Goal: Task Accomplishment & Management: Complete application form

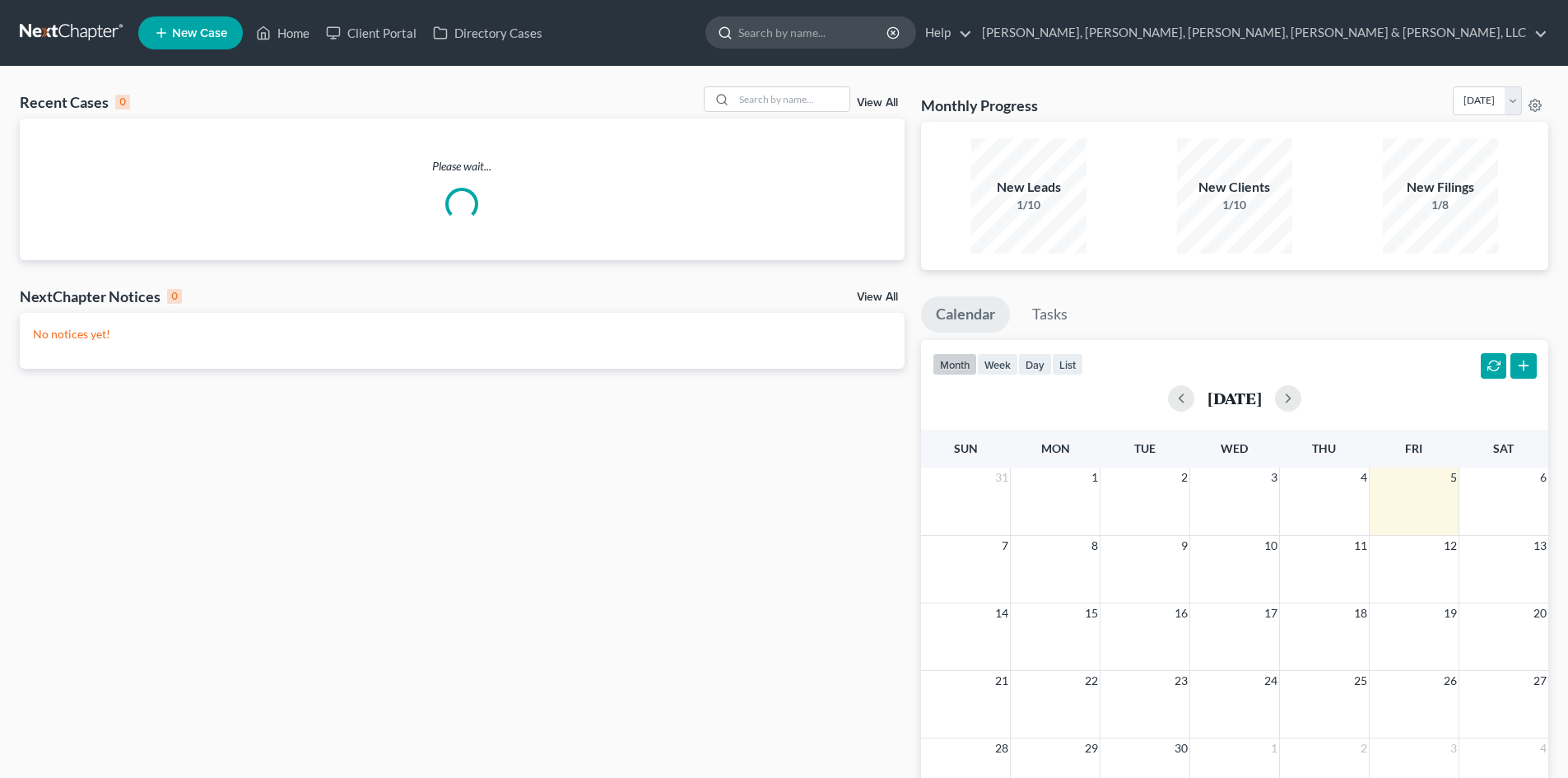
click at [888, 36] on input "search" at bounding box center [813, 32] width 150 height 30
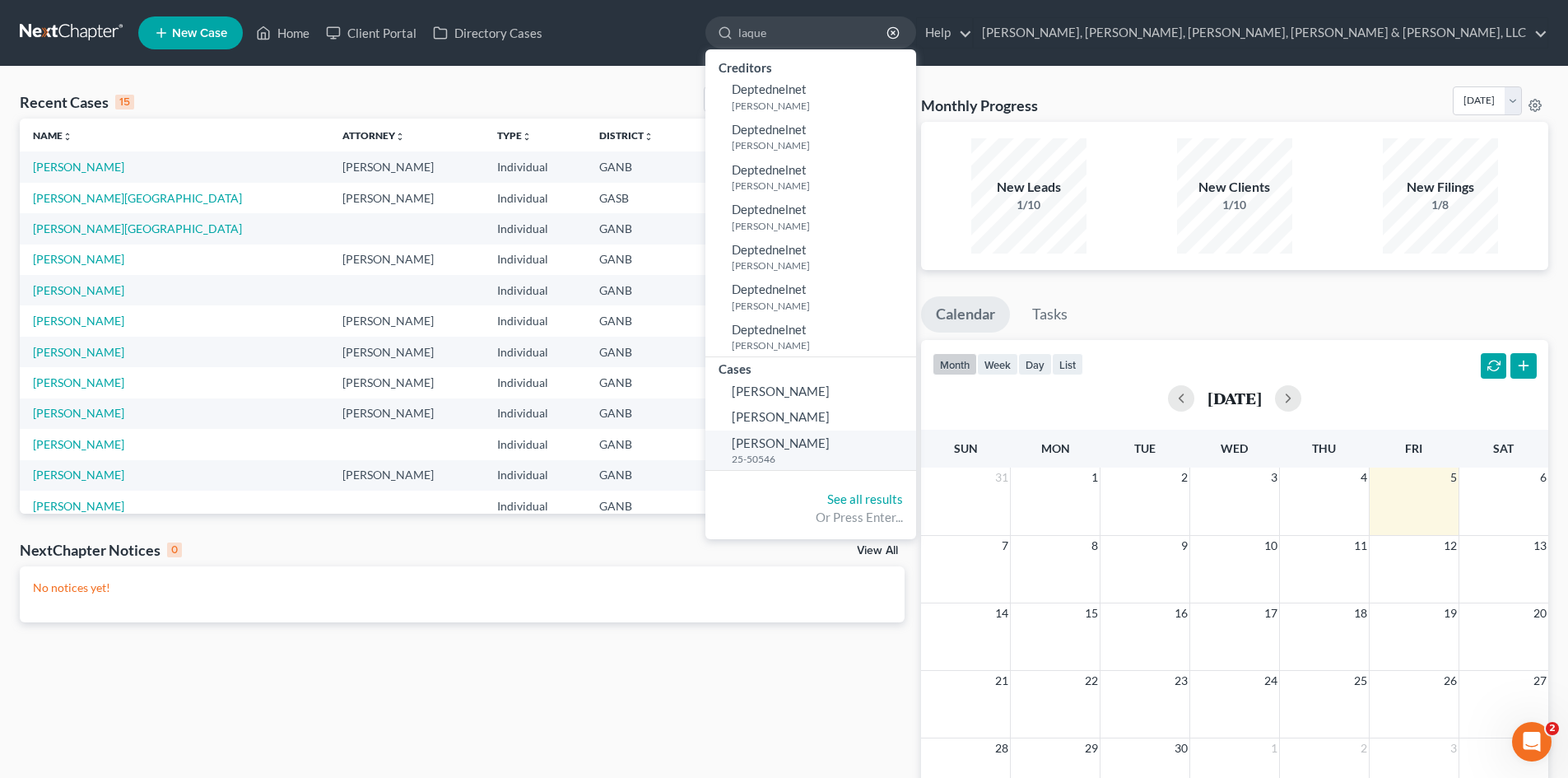
type input "laque"
click at [830, 444] on span "[PERSON_NAME]" at bounding box center [780, 443] width 98 height 15
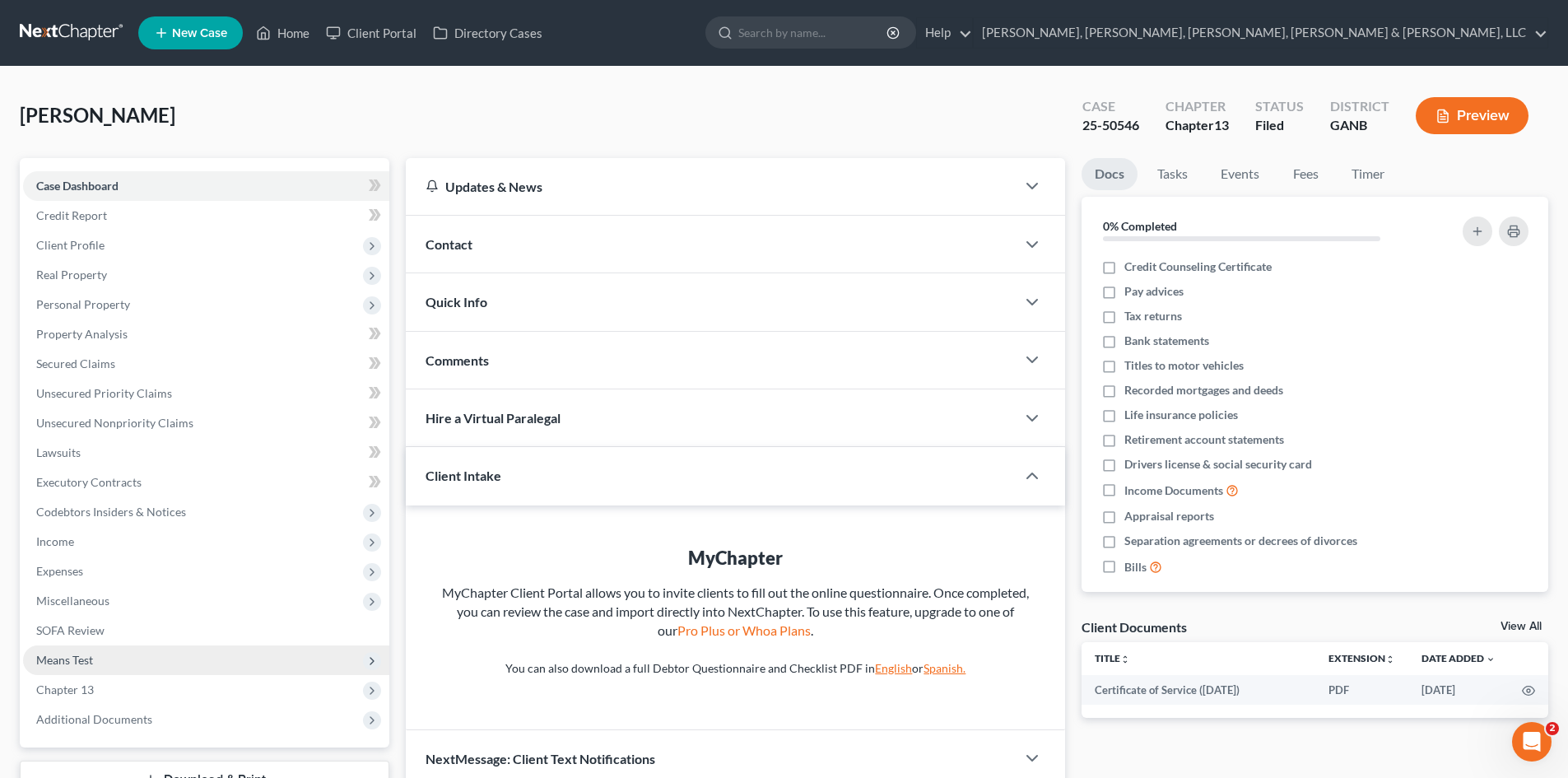
click at [376, 665] on icon at bounding box center [372, 661] width 13 height 13
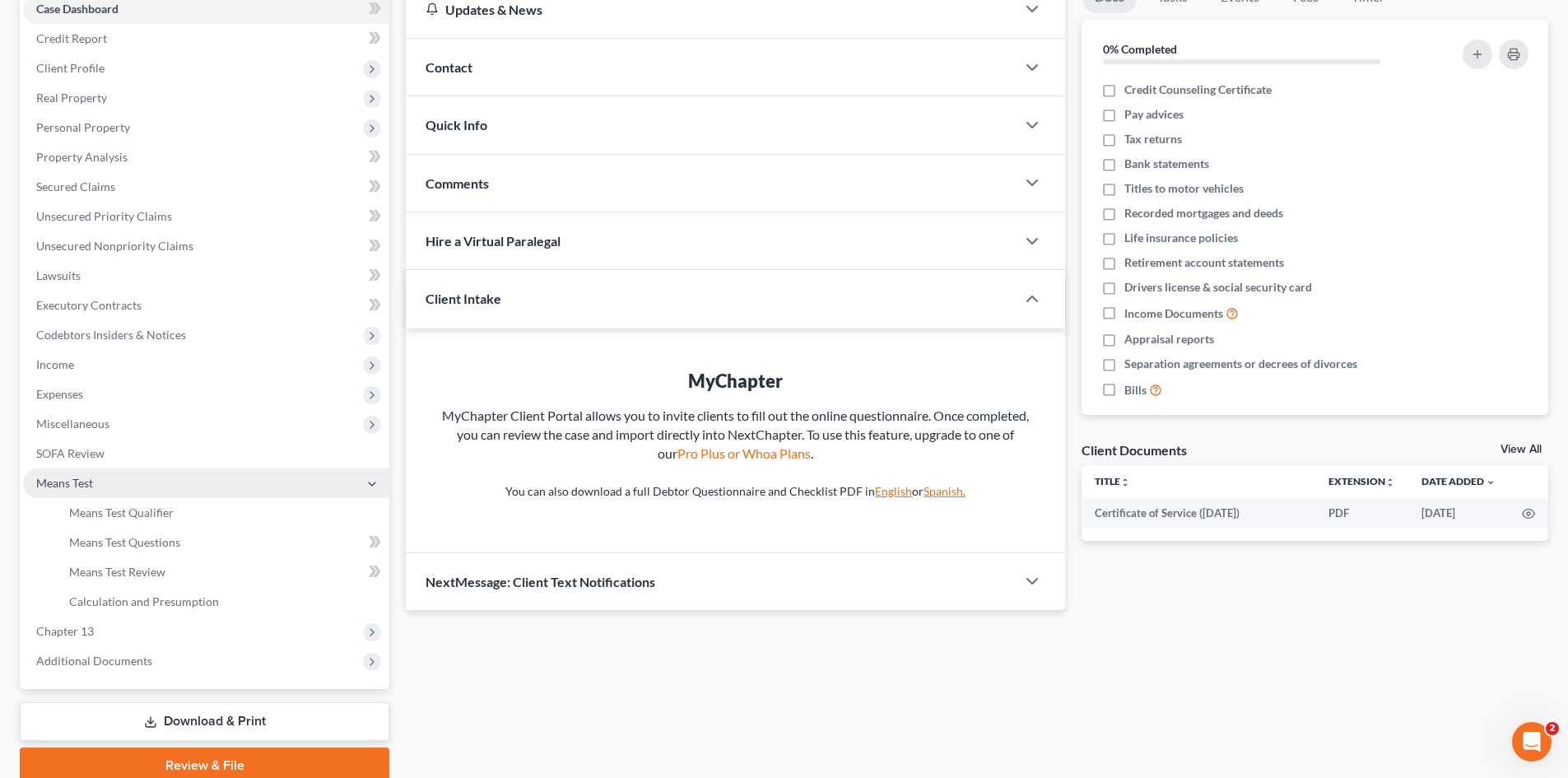
scroll to position [246, 0]
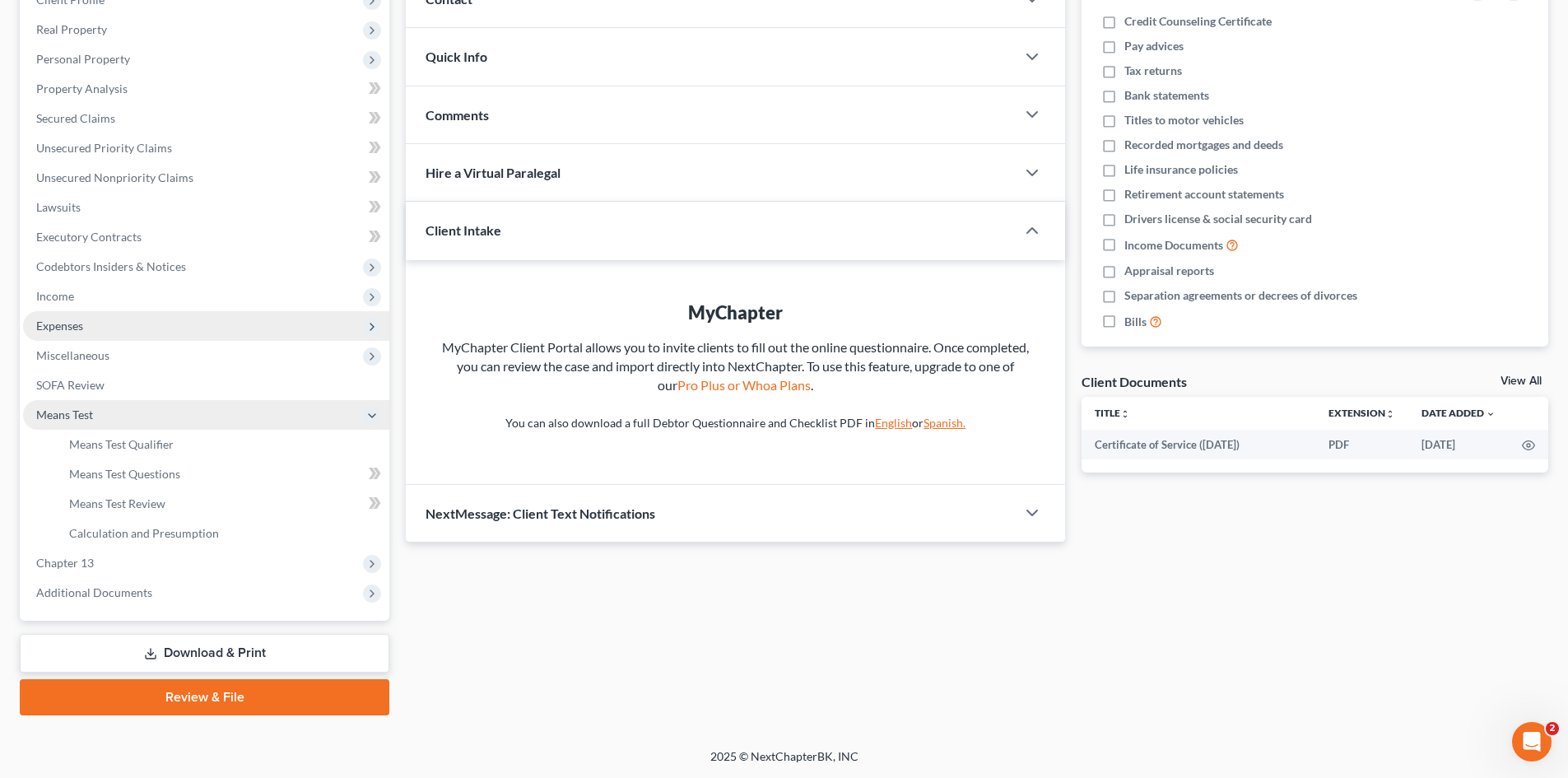
click at [256, 326] on span "Expenses" at bounding box center [206, 326] width 366 height 29
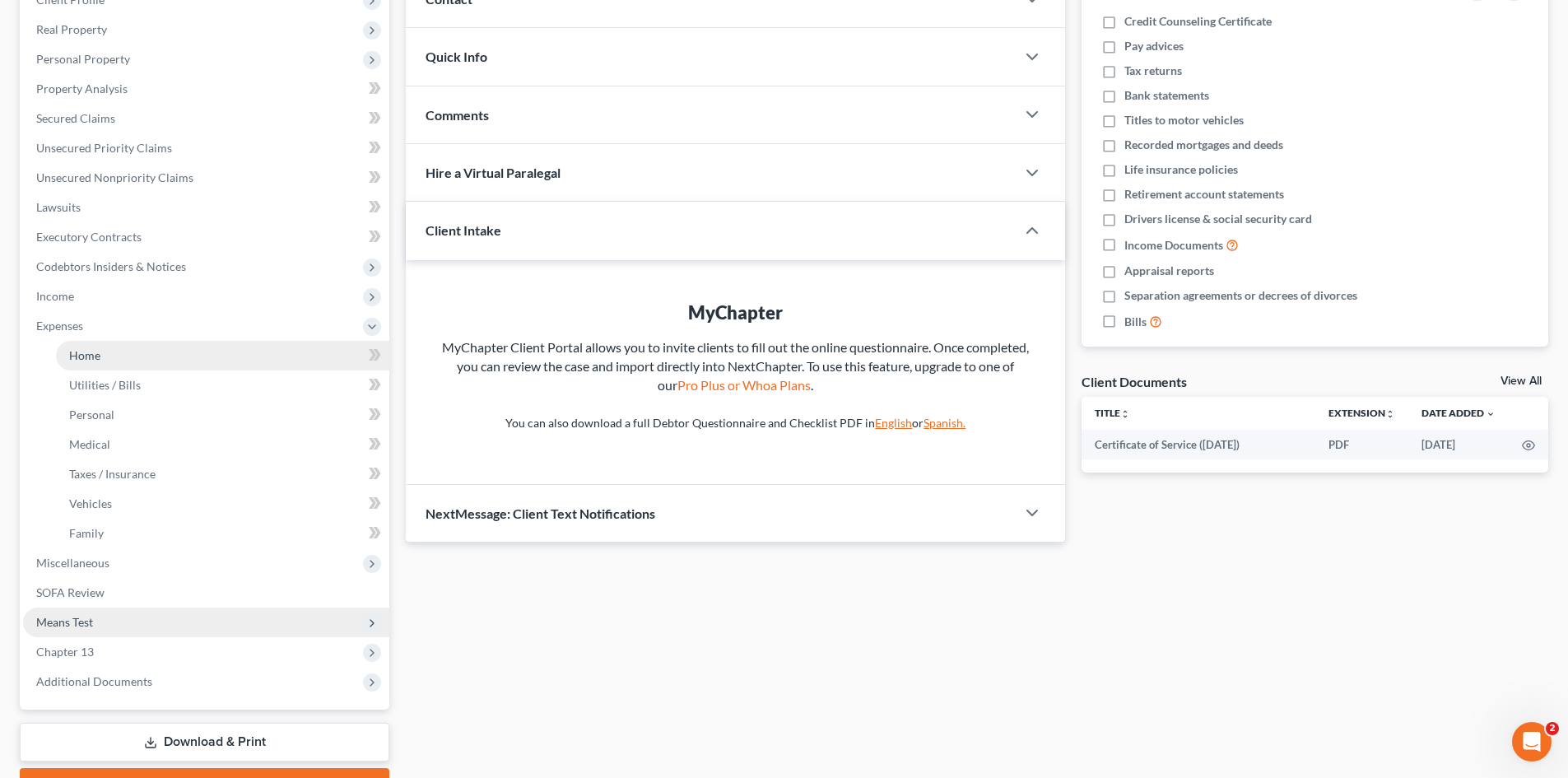
click at [273, 359] on link "Home" at bounding box center [223, 356] width 333 height 29
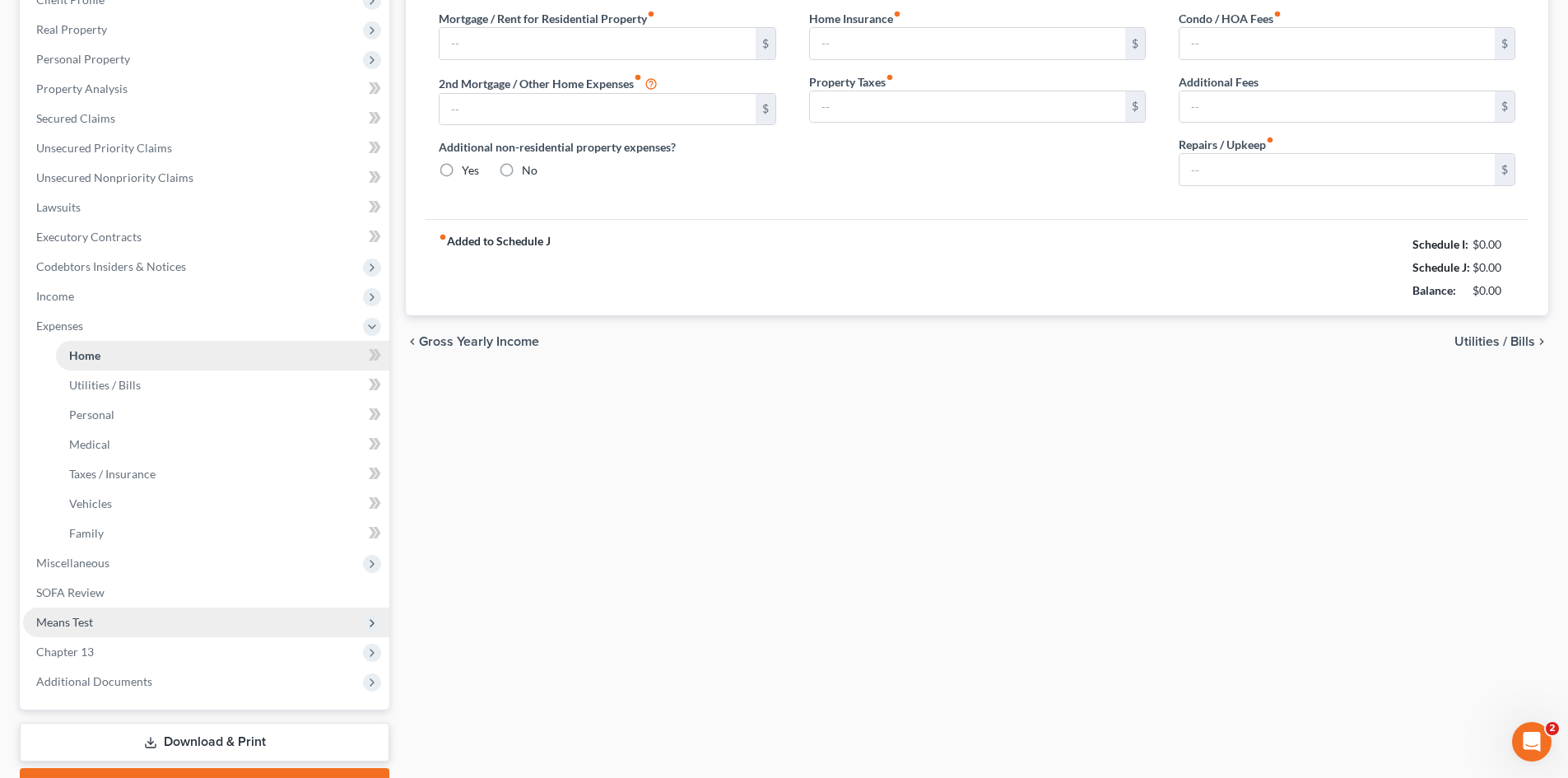
scroll to position [31, 0]
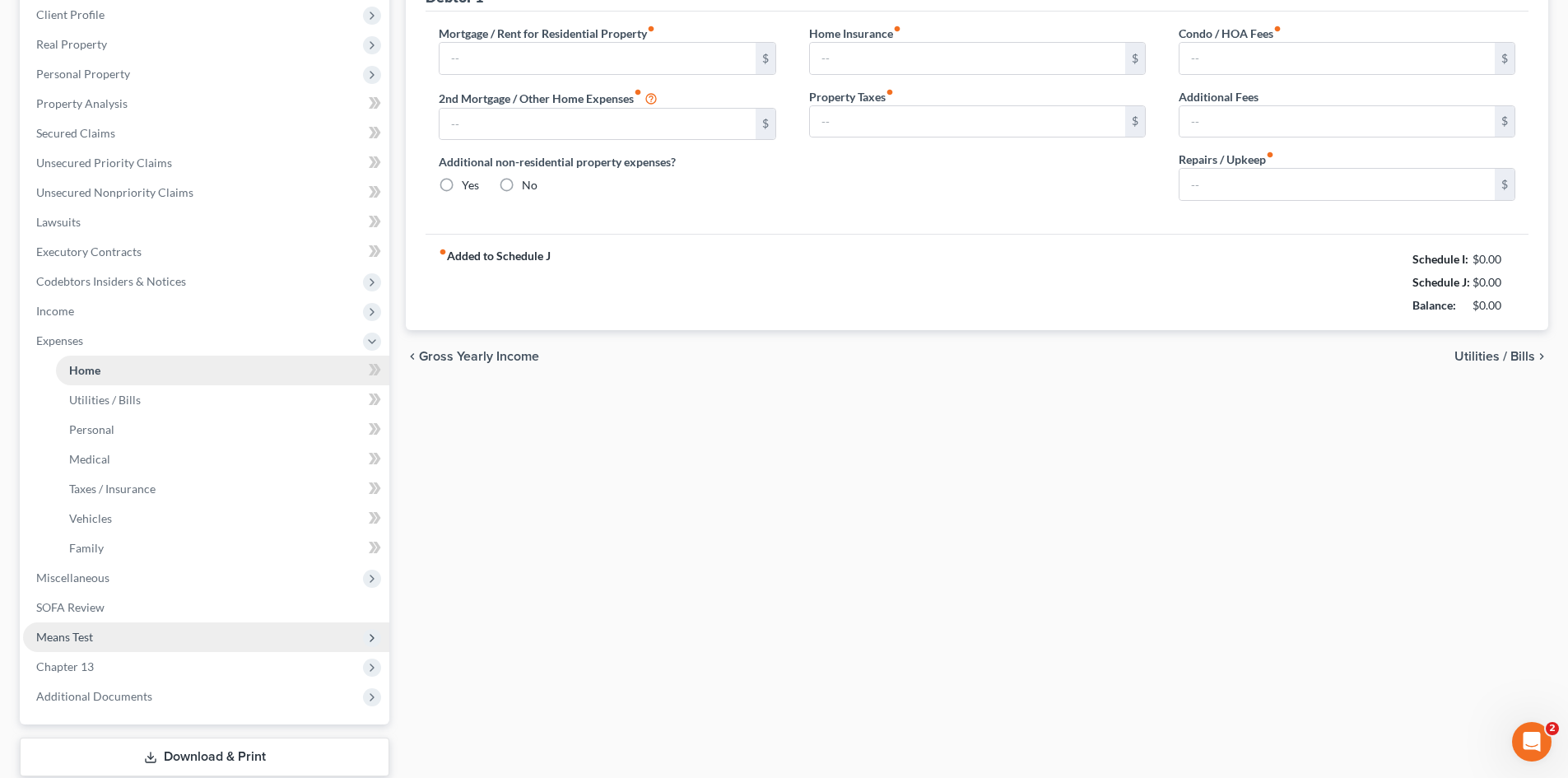
type input "0.00"
radio input "true"
type input "0.00"
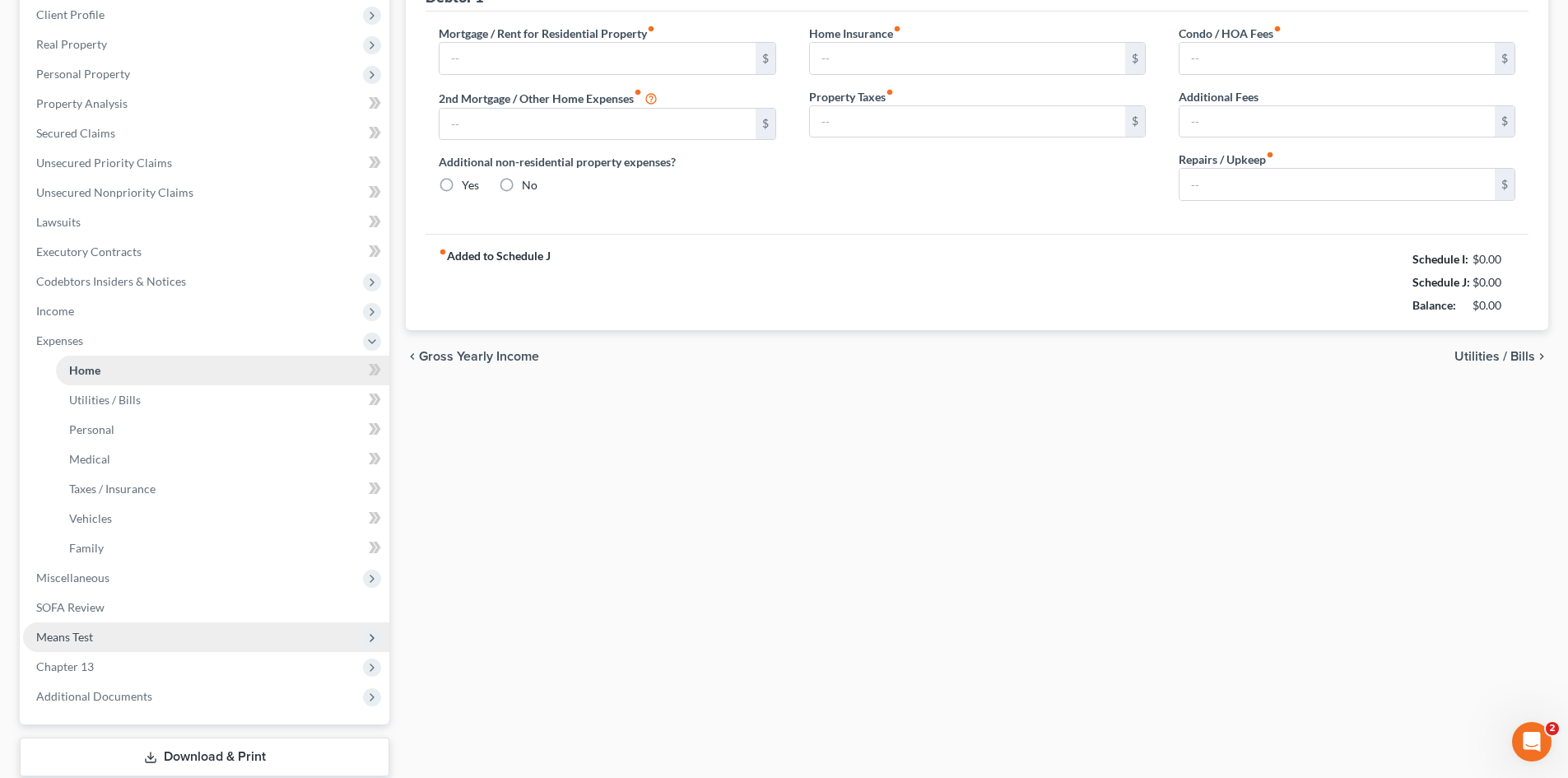
type input "400.00"
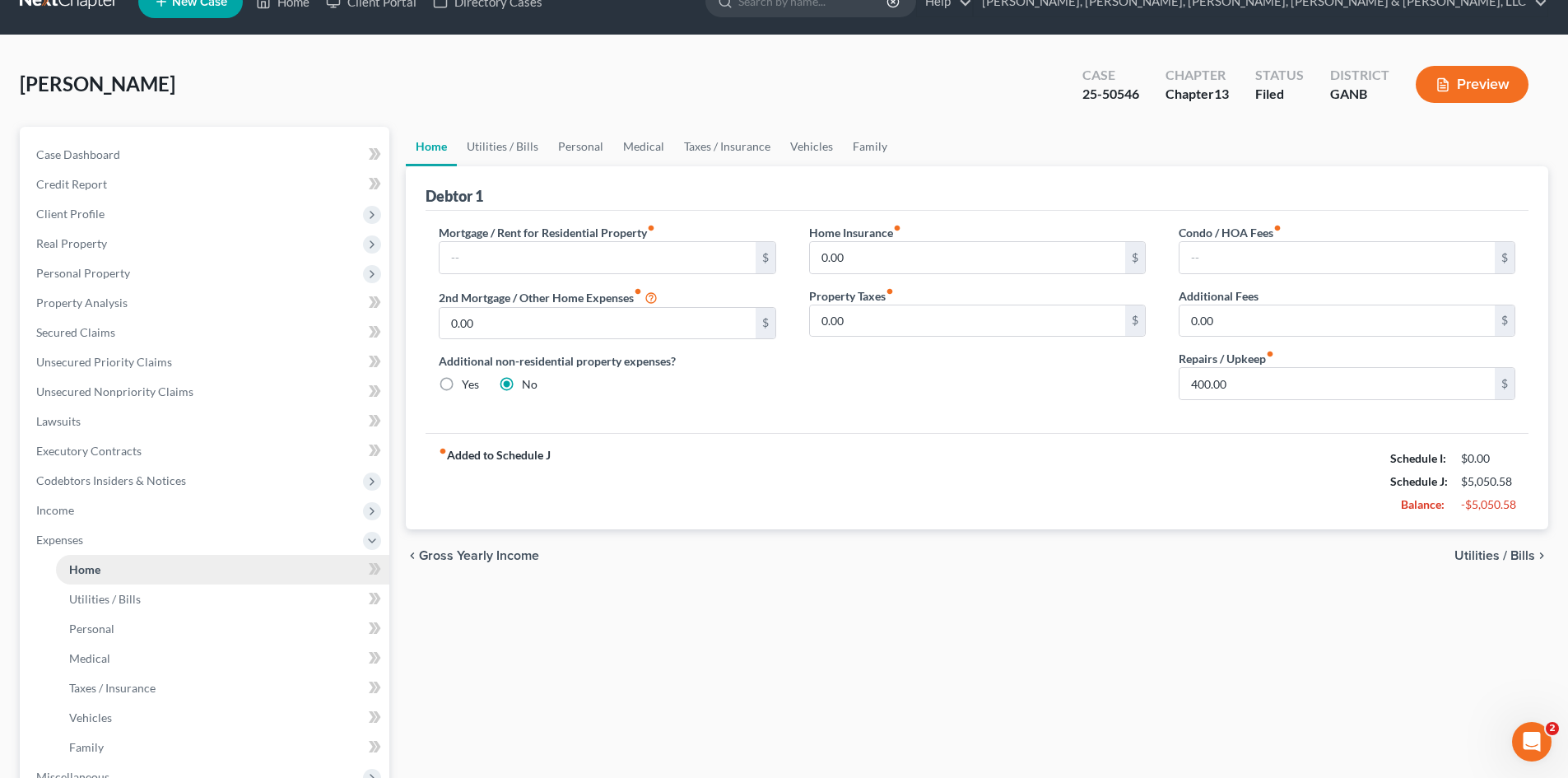
scroll to position [0, 0]
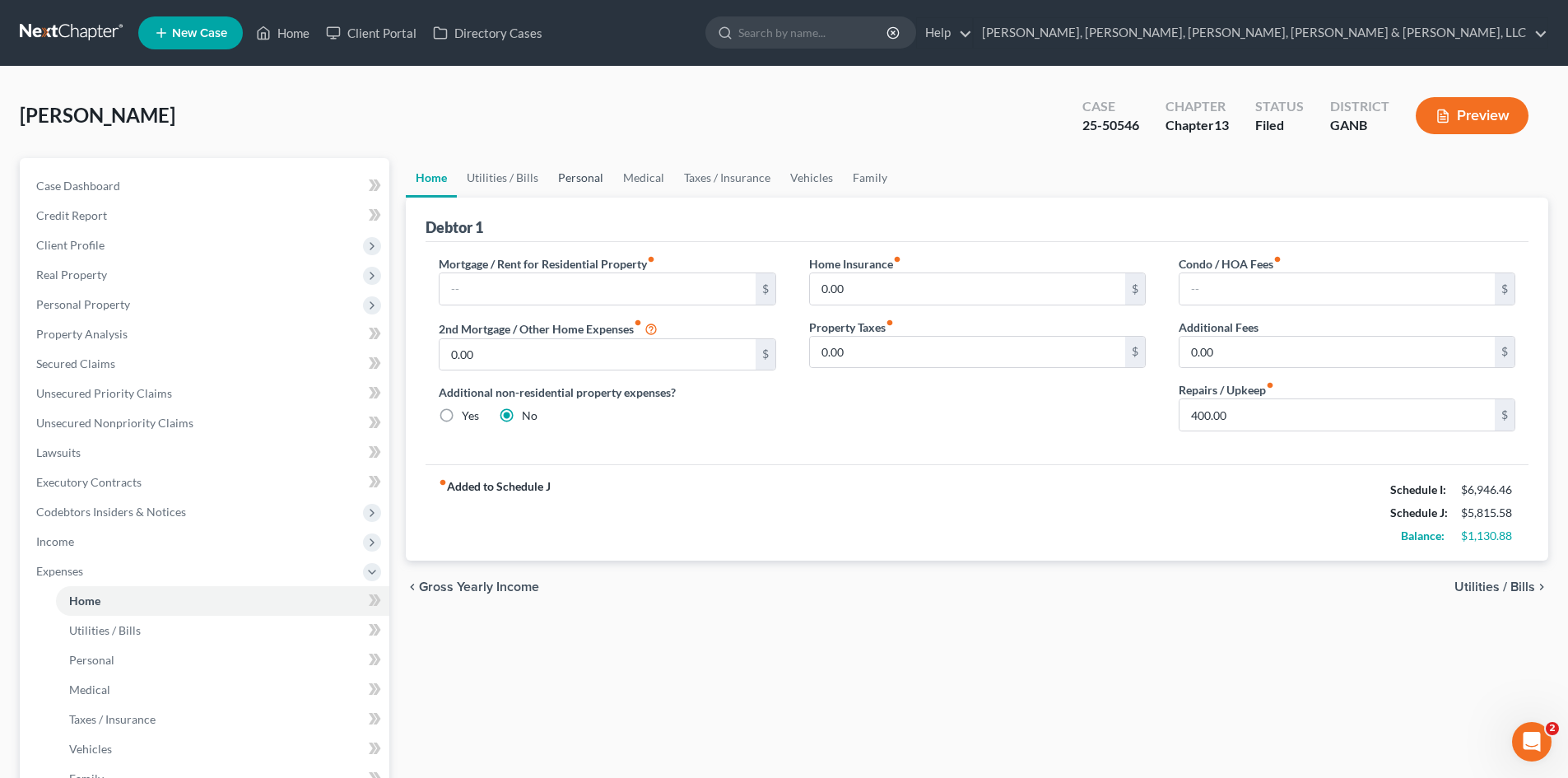
click at [587, 182] on link "Personal" at bounding box center [580, 178] width 65 height 39
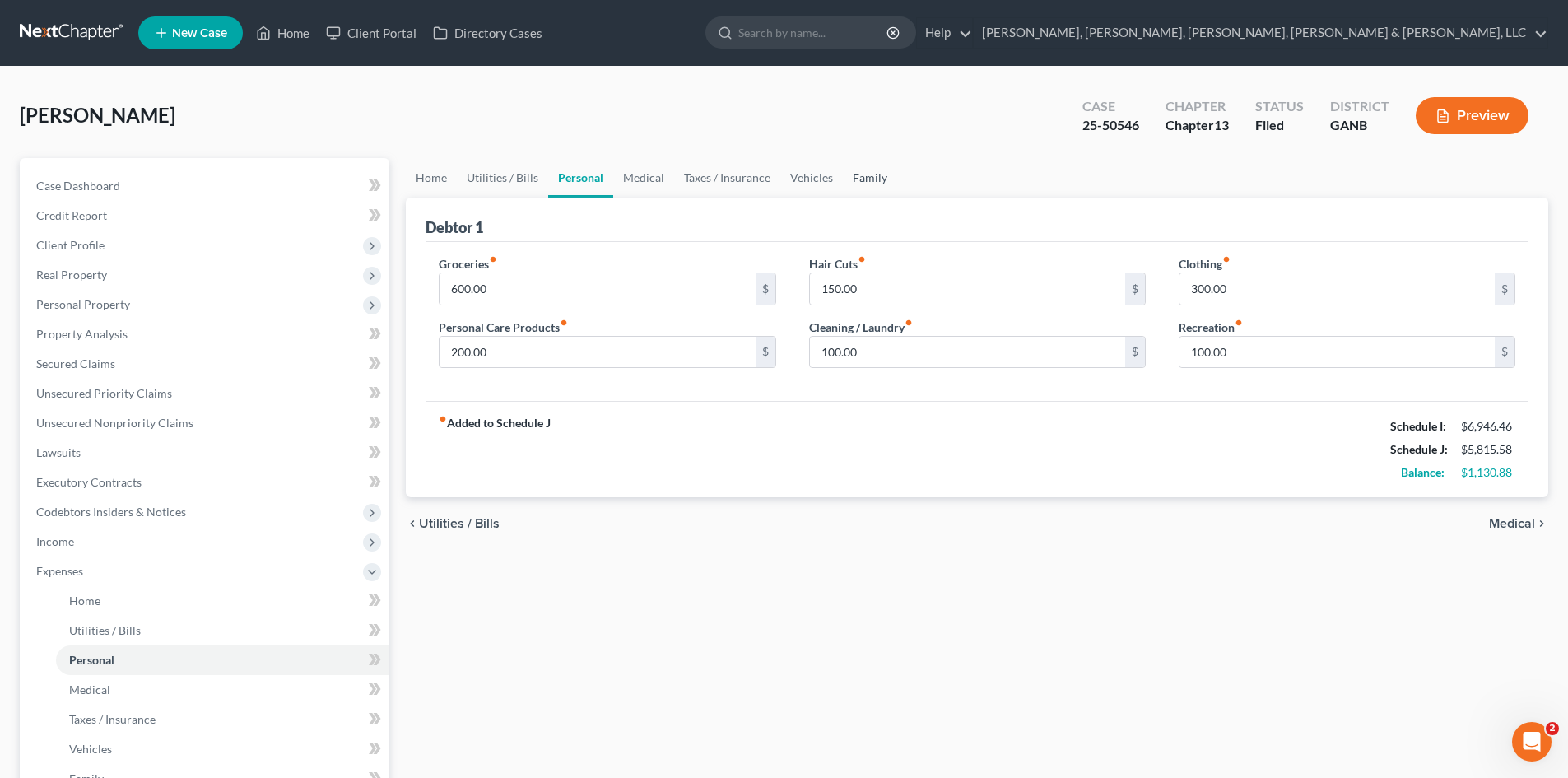
click at [863, 182] on link "Family" at bounding box center [869, 178] width 54 height 39
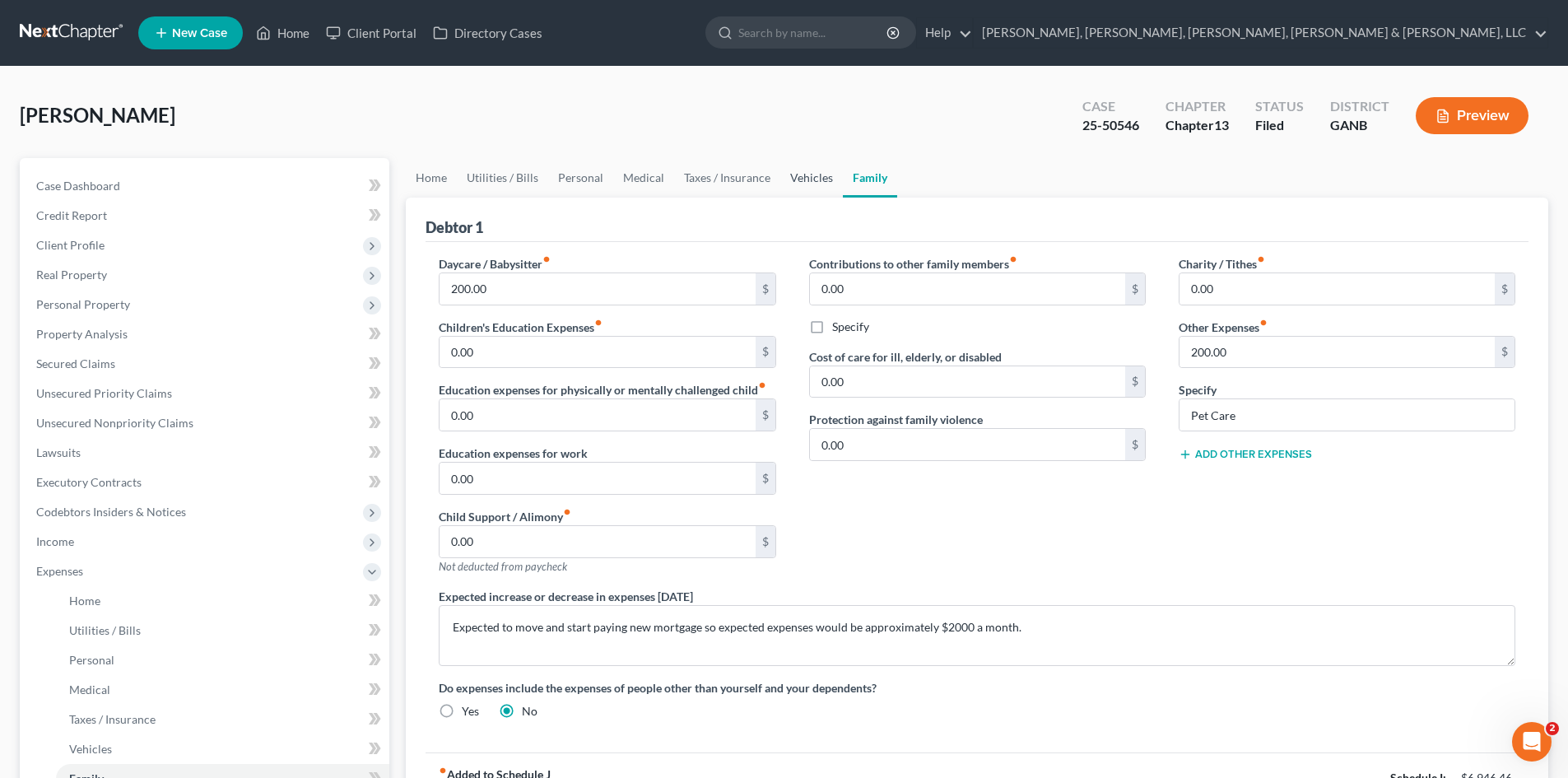
click at [814, 184] on link "Vehicles" at bounding box center [811, 178] width 62 height 39
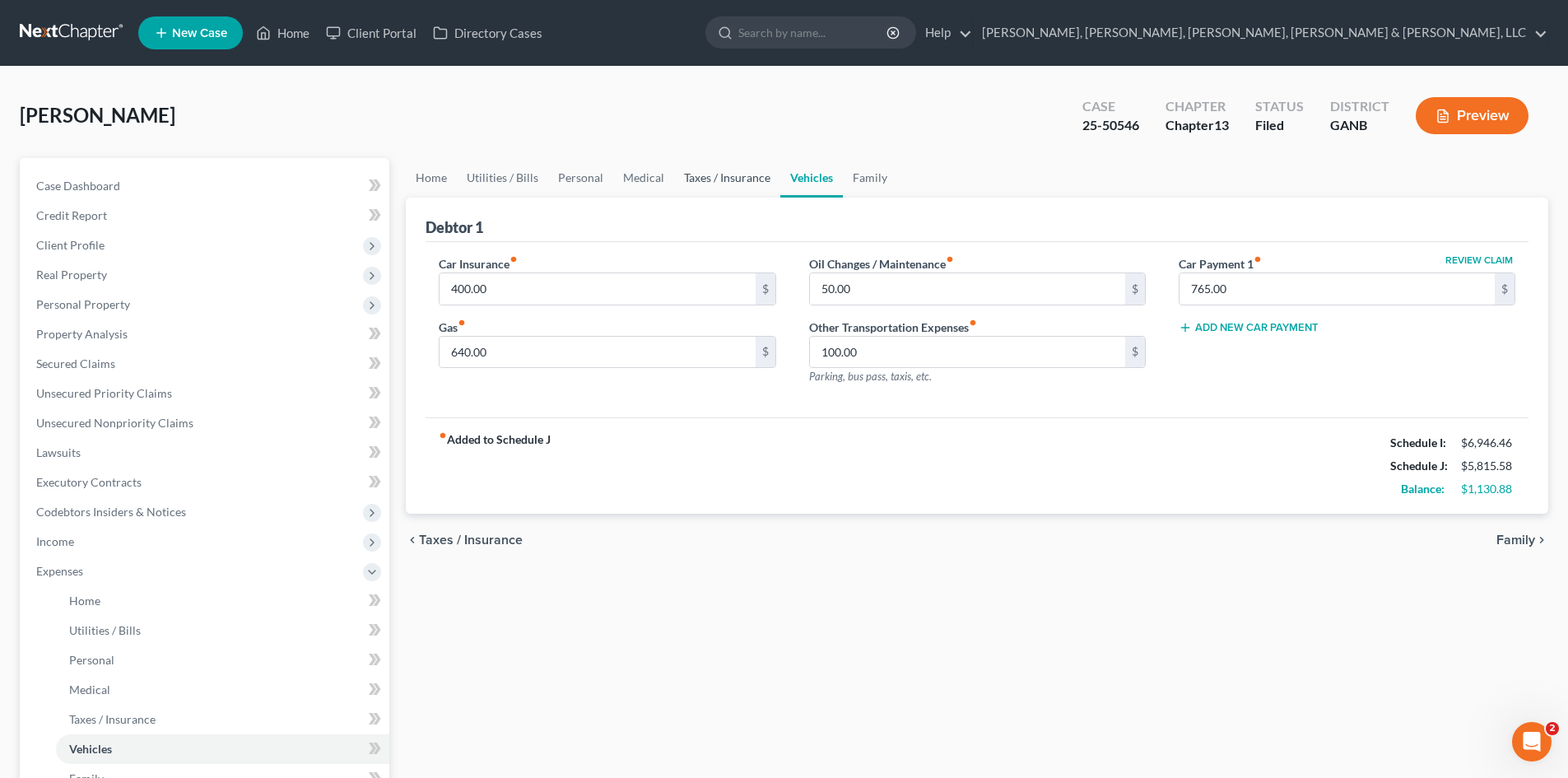
click at [738, 180] on link "Taxes / Insurance" at bounding box center [727, 178] width 106 height 39
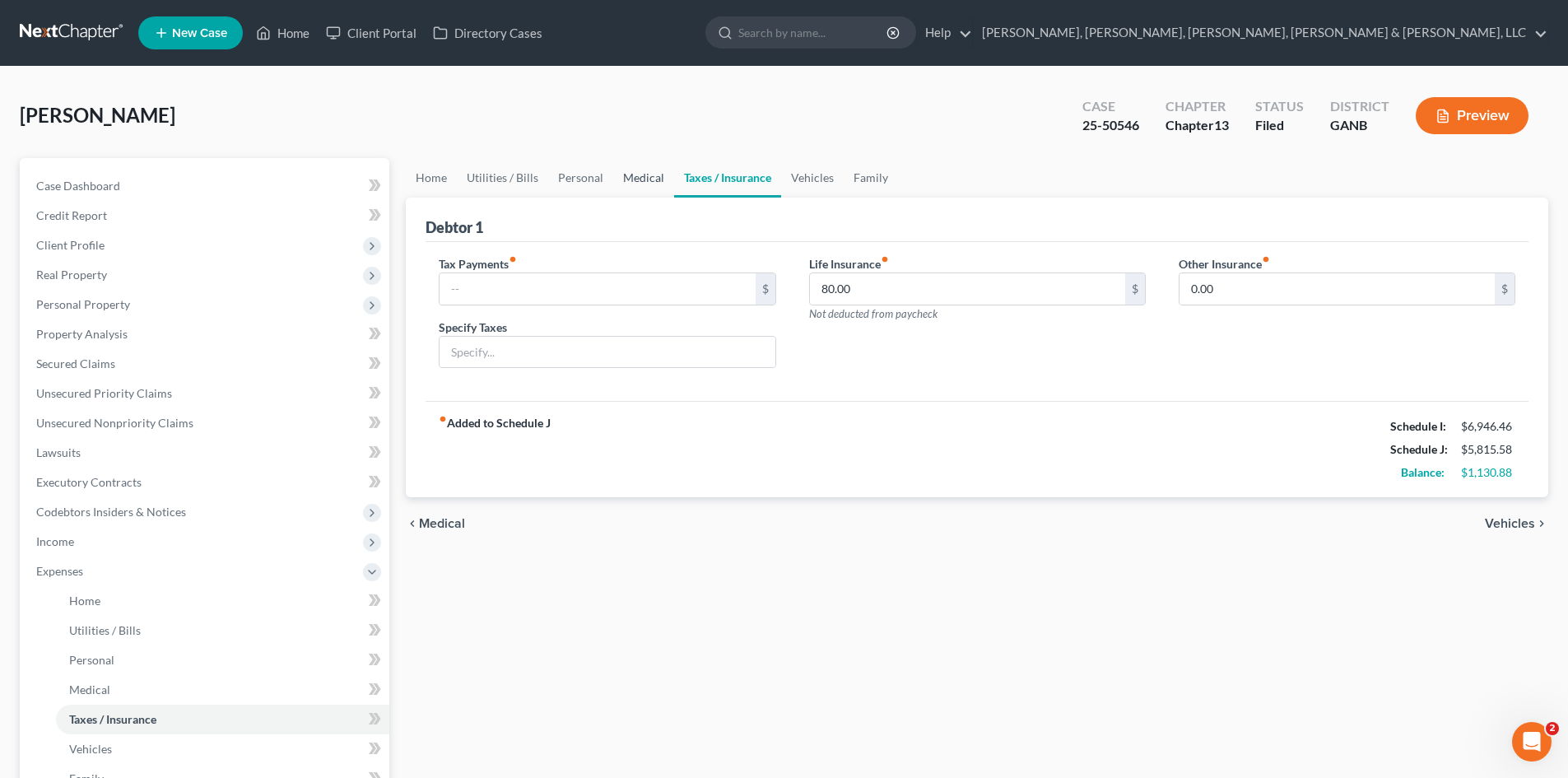
click at [641, 182] on link "Medical" at bounding box center [643, 178] width 60 height 39
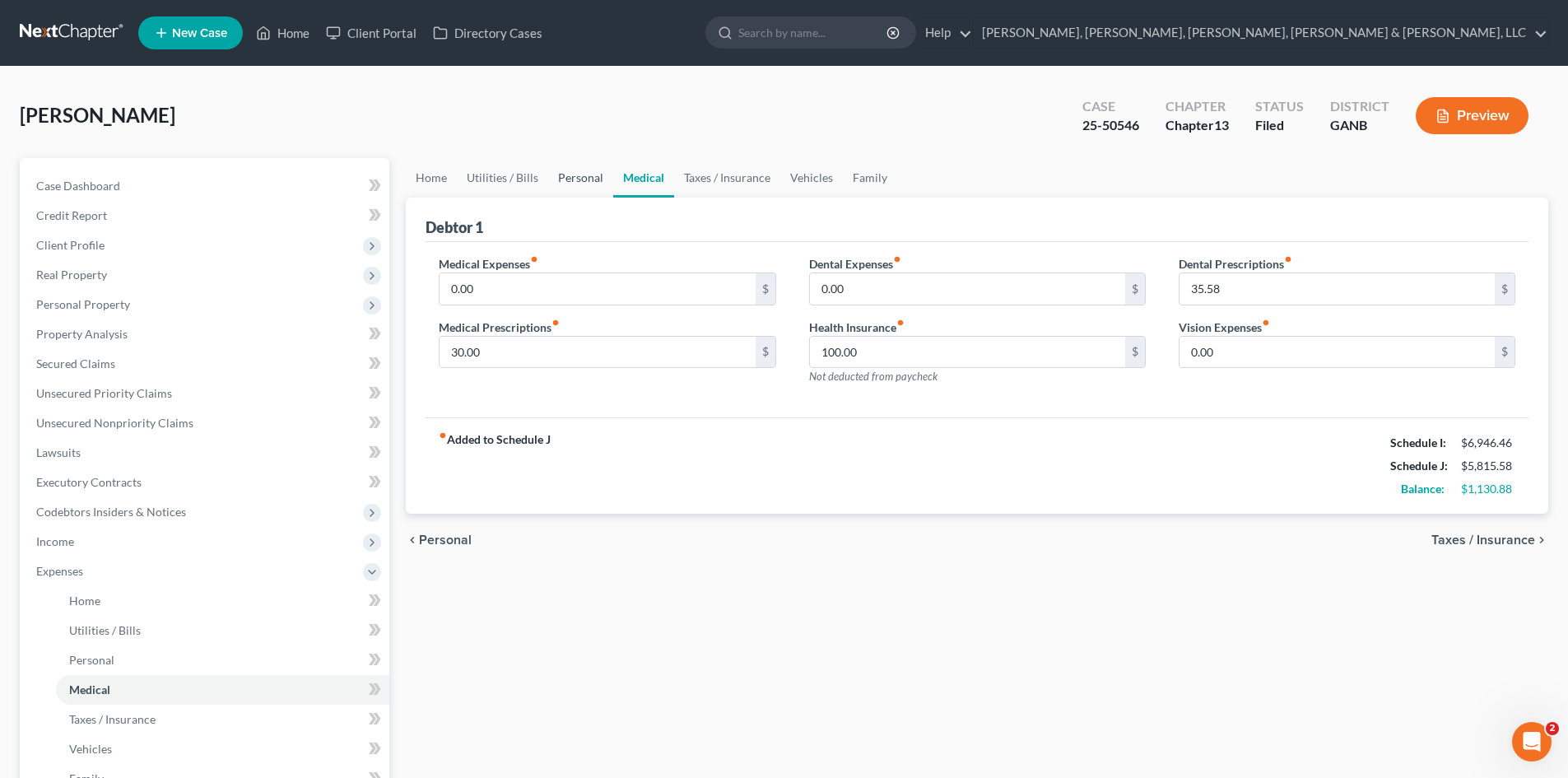
click at [578, 181] on link "Personal" at bounding box center [580, 178] width 65 height 39
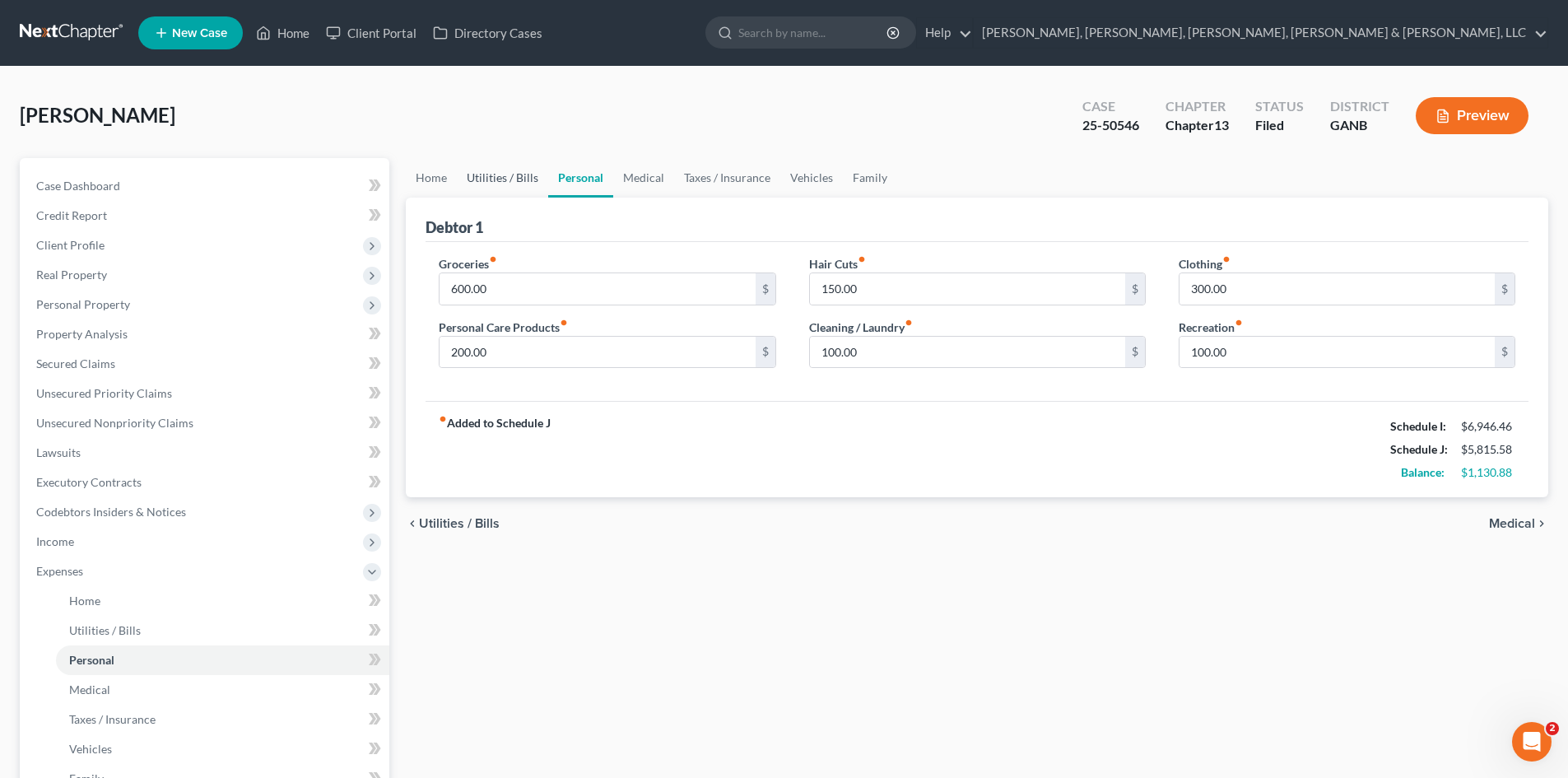
click at [487, 181] on link "Utilities / Bills" at bounding box center [503, 178] width 92 height 39
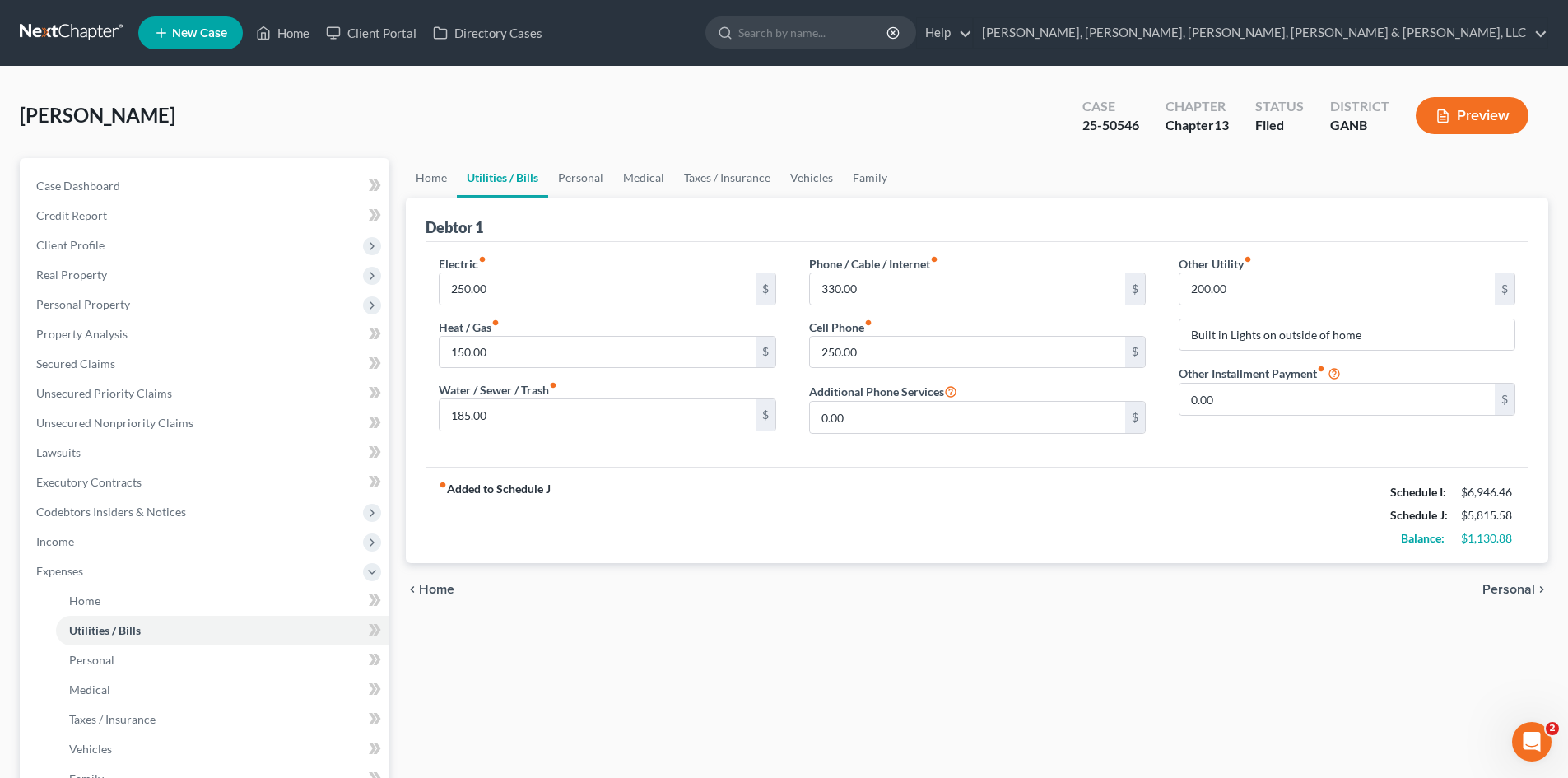
click at [457, 181] on link "Utilities / Bills" at bounding box center [503, 178] width 92 height 39
click at [442, 177] on link "Home" at bounding box center [431, 178] width 51 height 39
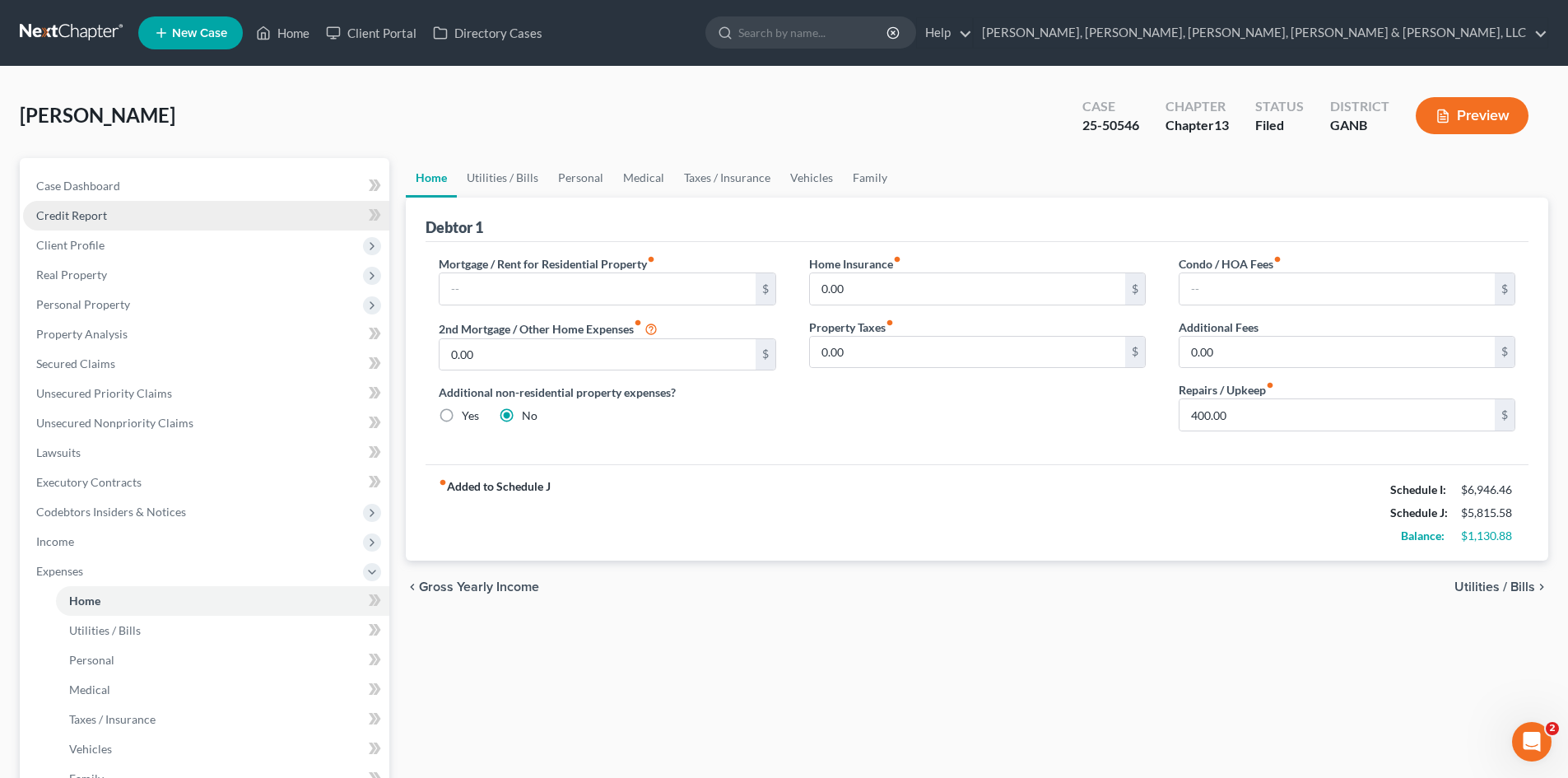
click at [139, 212] on link "Credit Report" at bounding box center [206, 215] width 366 height 29
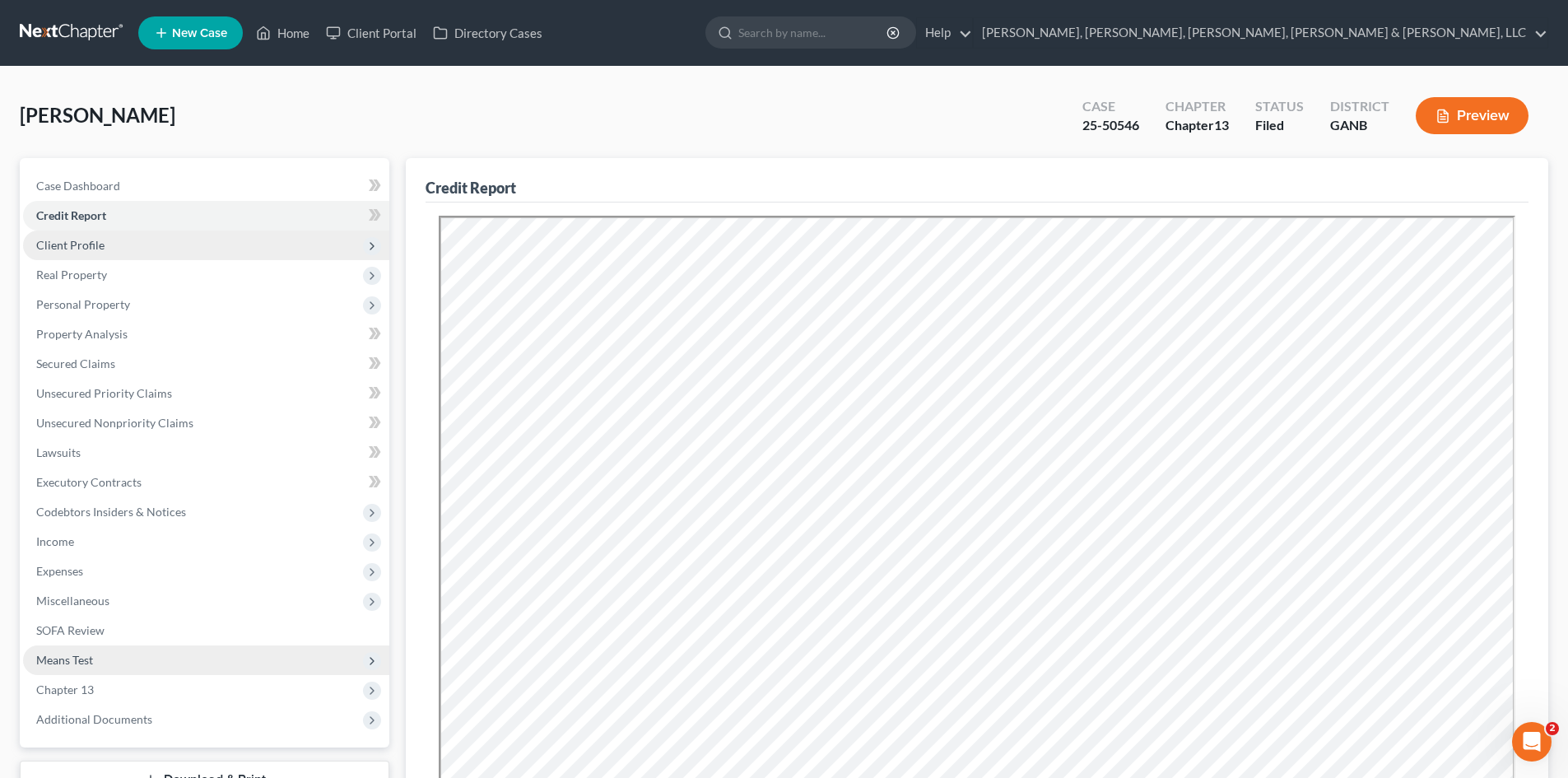
click at [145, 246] on span "Client Profile" at bounding box center [206, 246] width 366 height 29
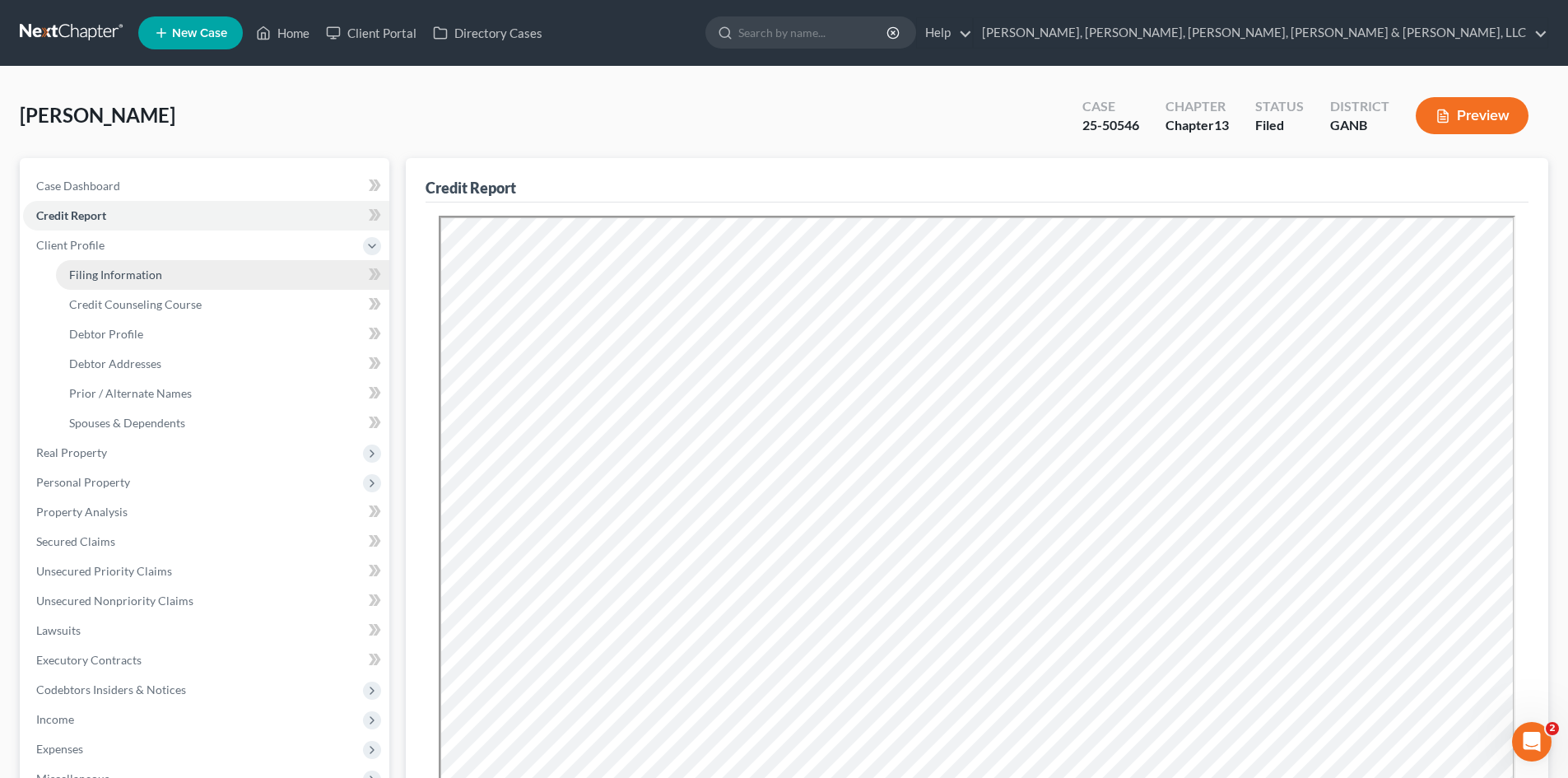
click at [147, 273] on span "Filing Information" at bounding box center [115, 274] width 93 height 14
select select "1"
select select "0"
select select "3"
select select "19"
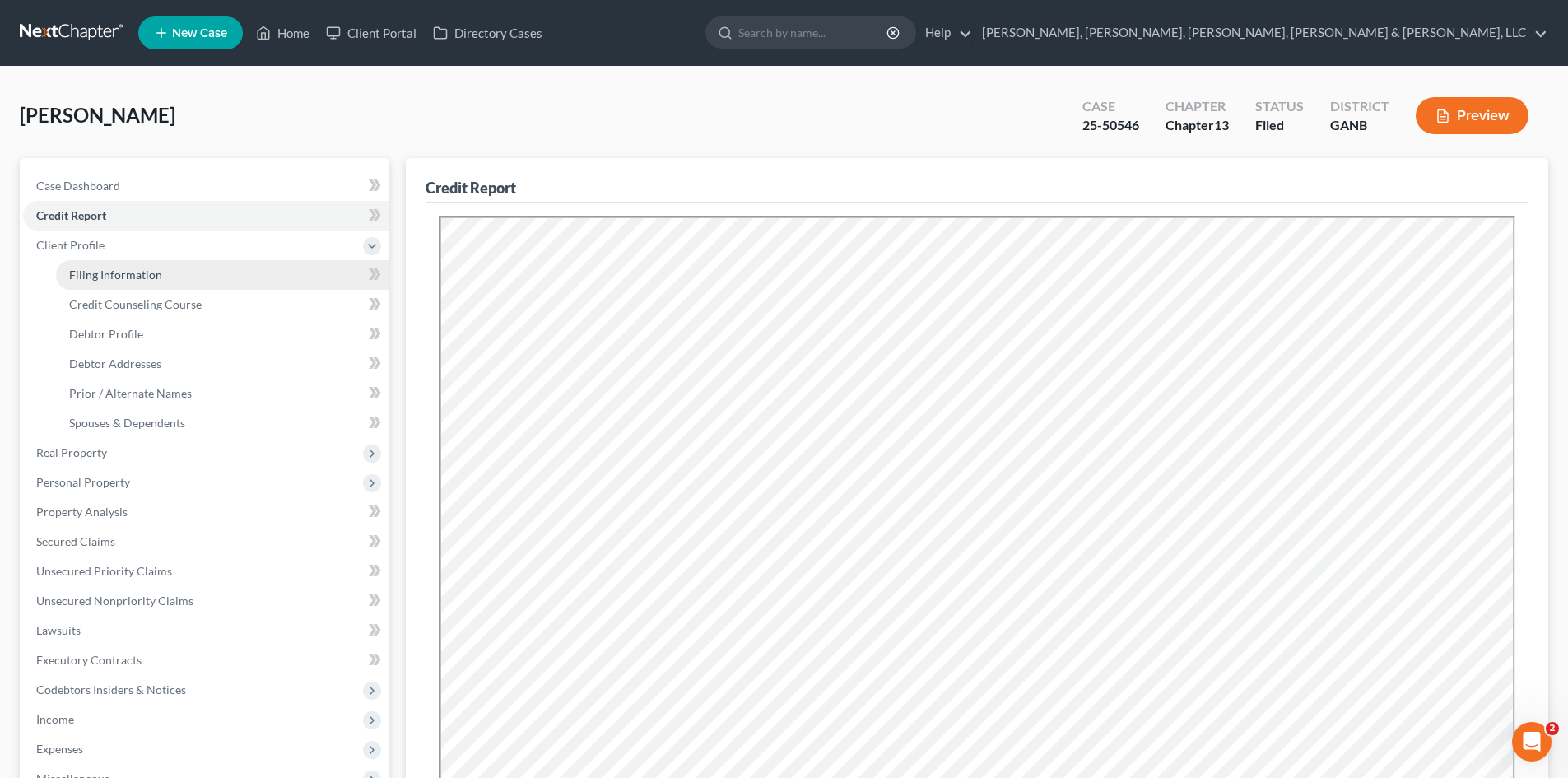
select select "10"
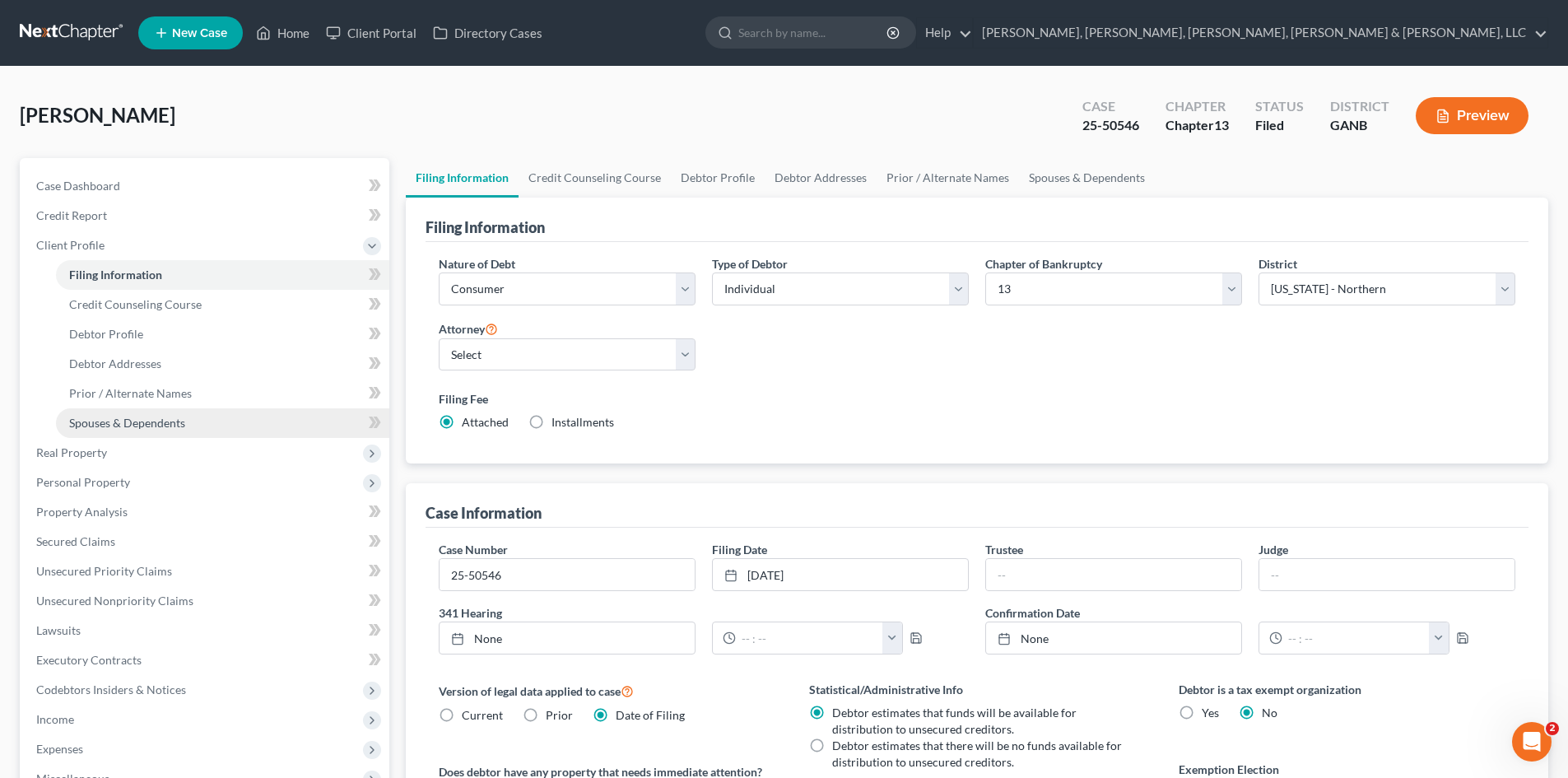
click at [213, 421] on link "Spouses & Dependents" at bounding box center [223, 423] width 333 height 29
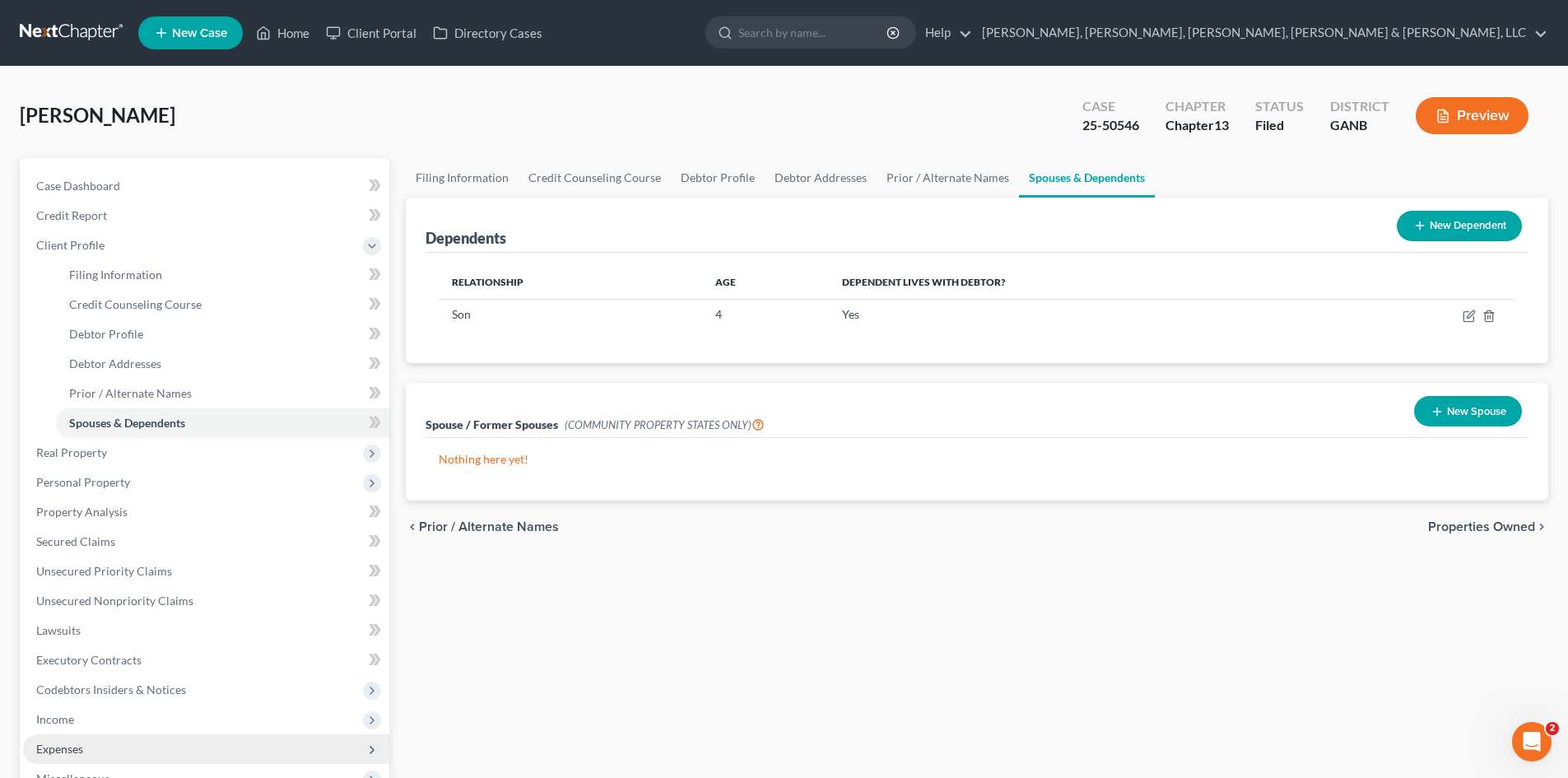
click at [343, 735] on span "Expenses" at bounding box center [206, 750] width 366 height 29
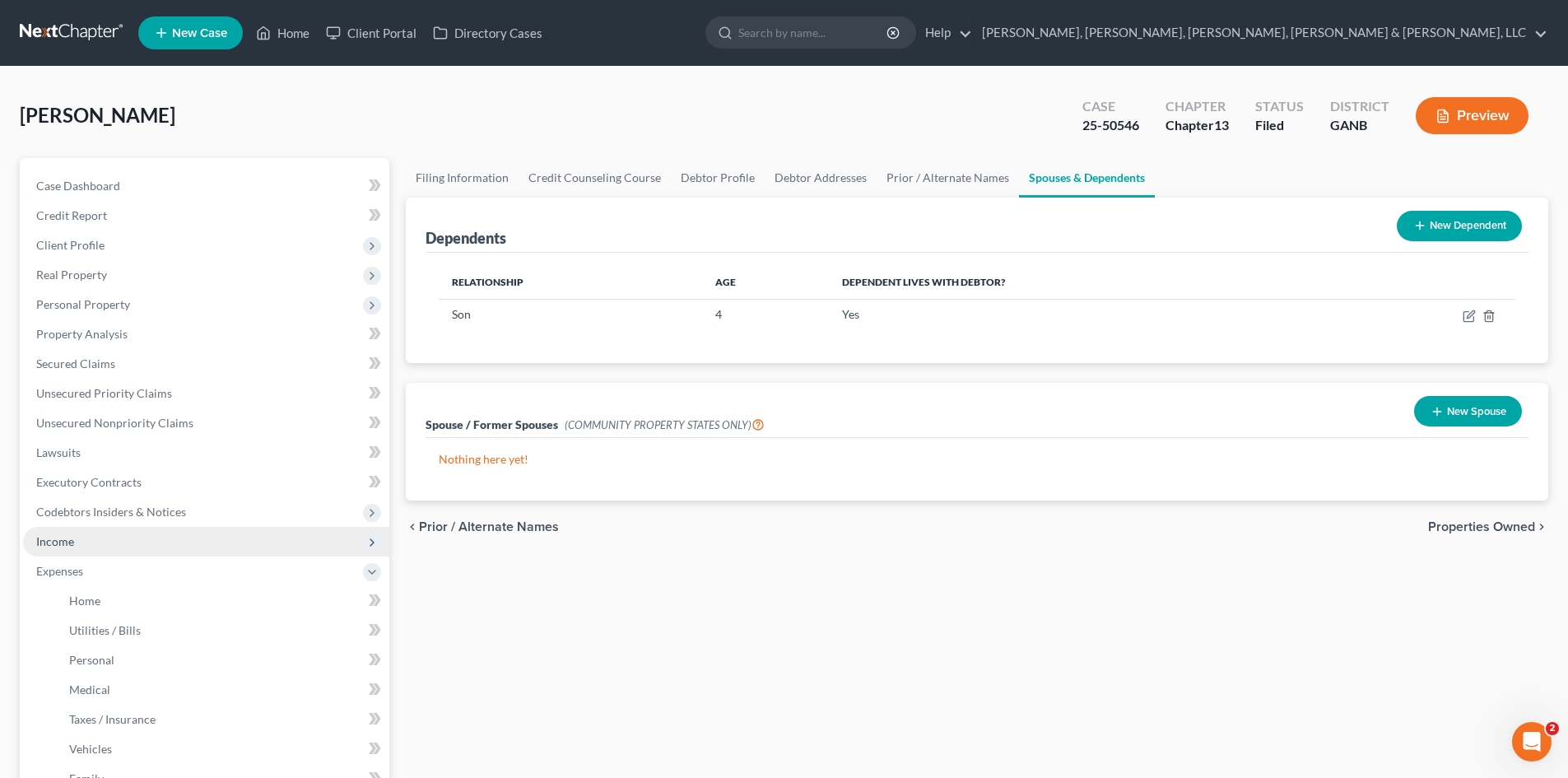
click at [296, 552] on span "Income" at bounding box center [206, 542] width 366 height 29
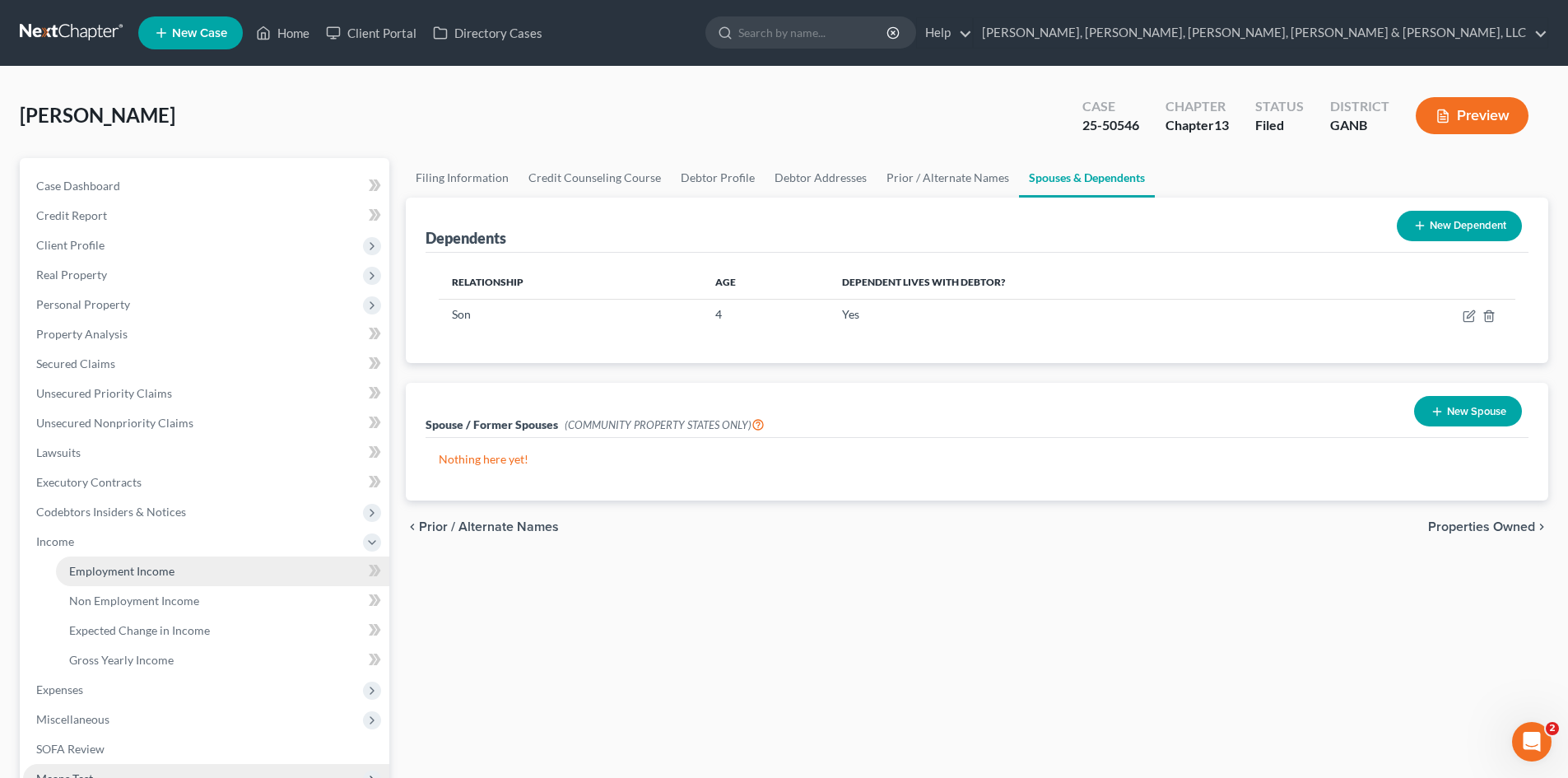
click at [302, 570] on link "Employment Income" at bounding box center [223, 571] width 333 height 29
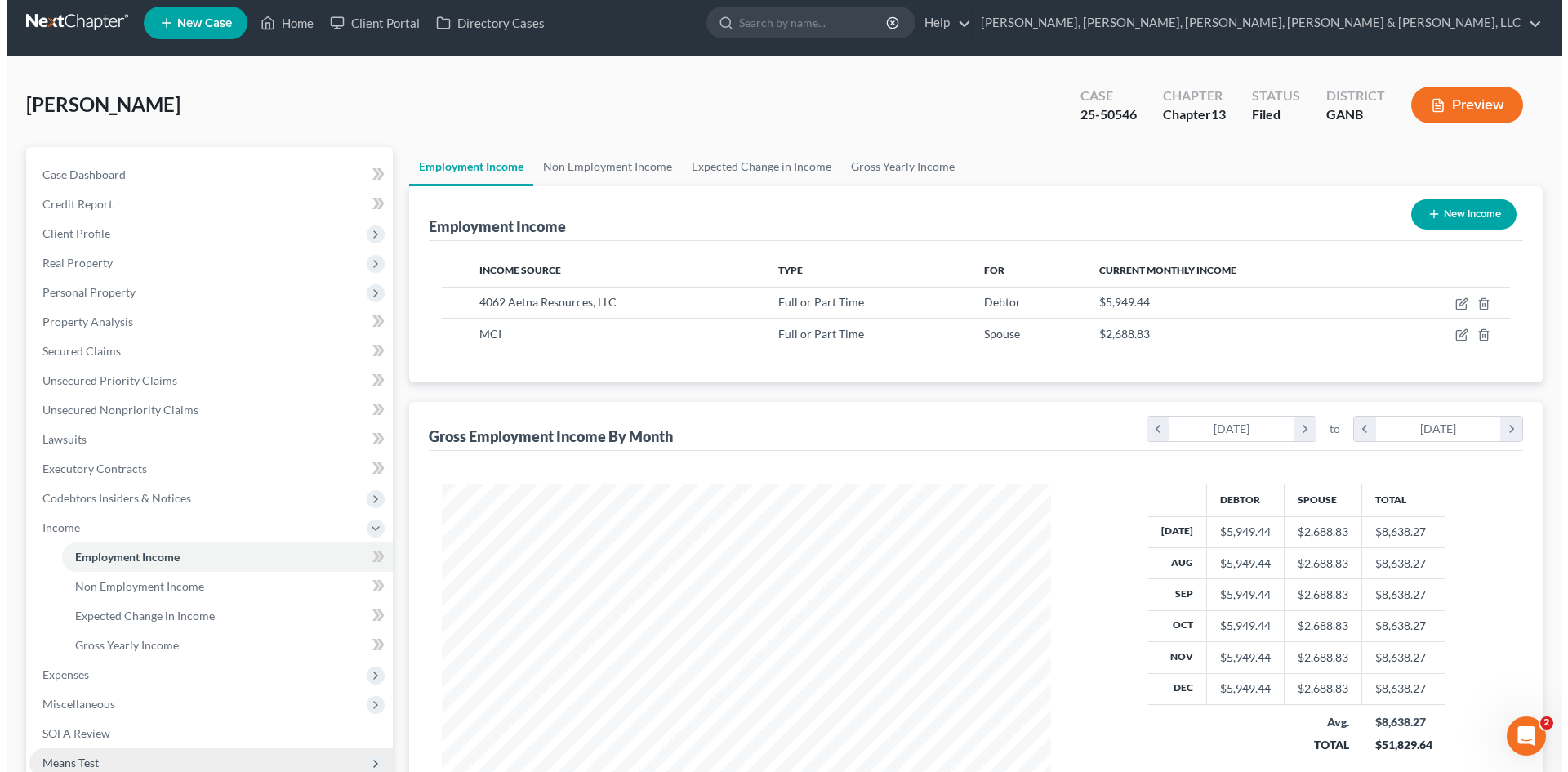
scroll to position [25, 0]
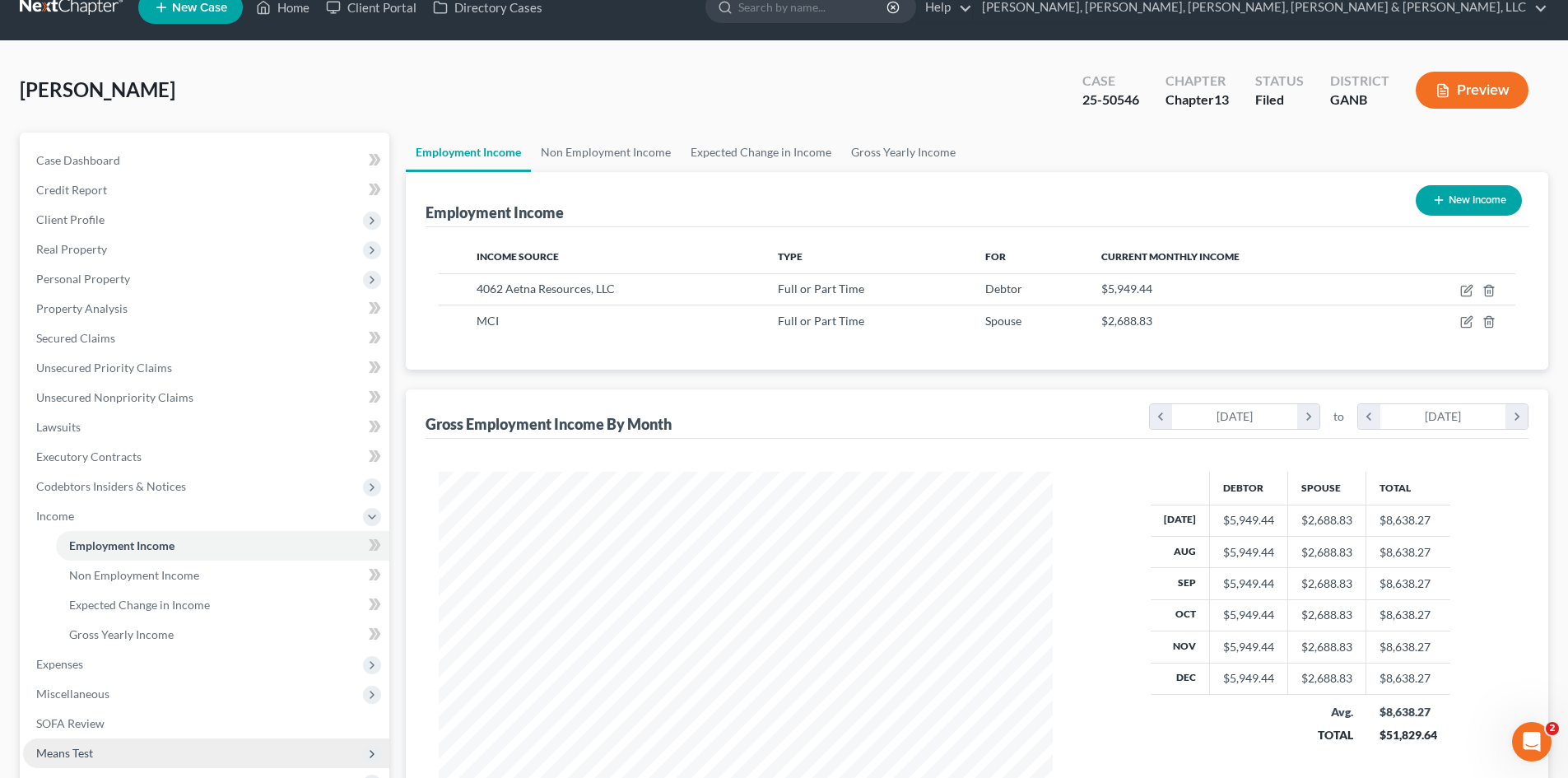
click at [1502, 83] on button "Preview" at bounding box center [1472, 90] width 113 height 37
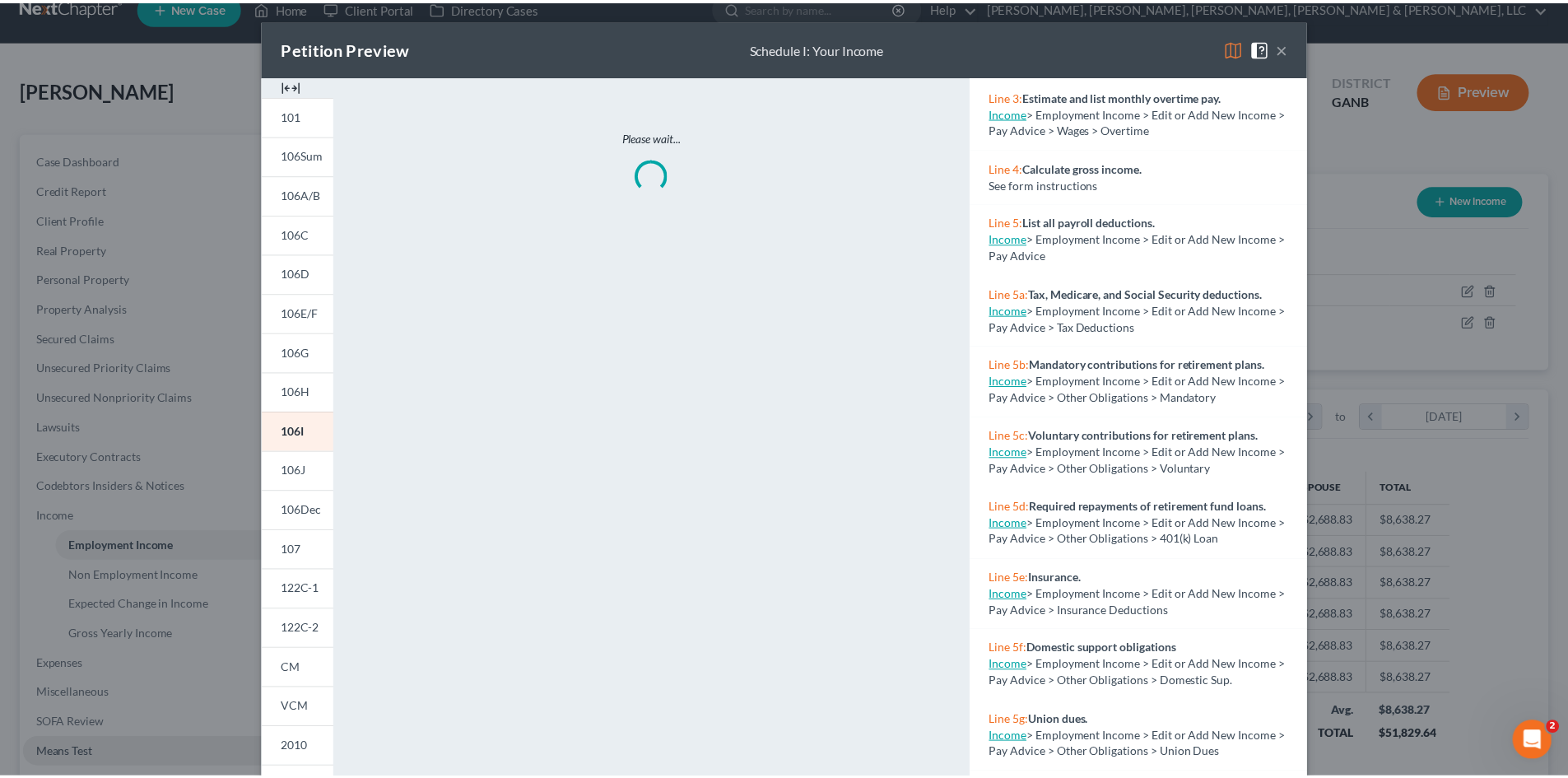
scroll to position [281, 0]
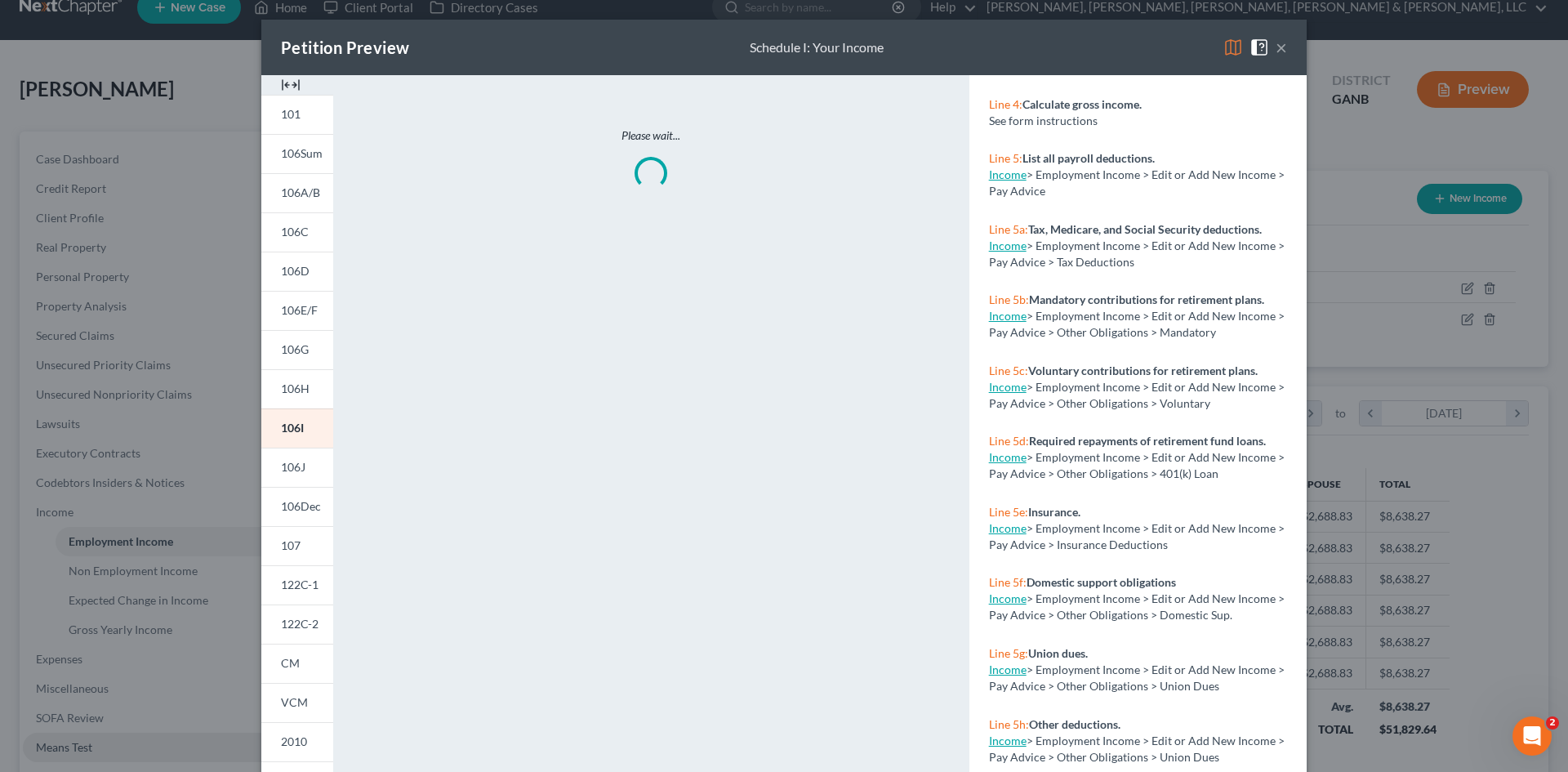
click at [1425, 242] on div "Petition Preview Schedule I: Your Income × 101 106Sum 106A/B 106C 106D 106E/F 1…" at bounding box center [784, 386] width 1568 height 772
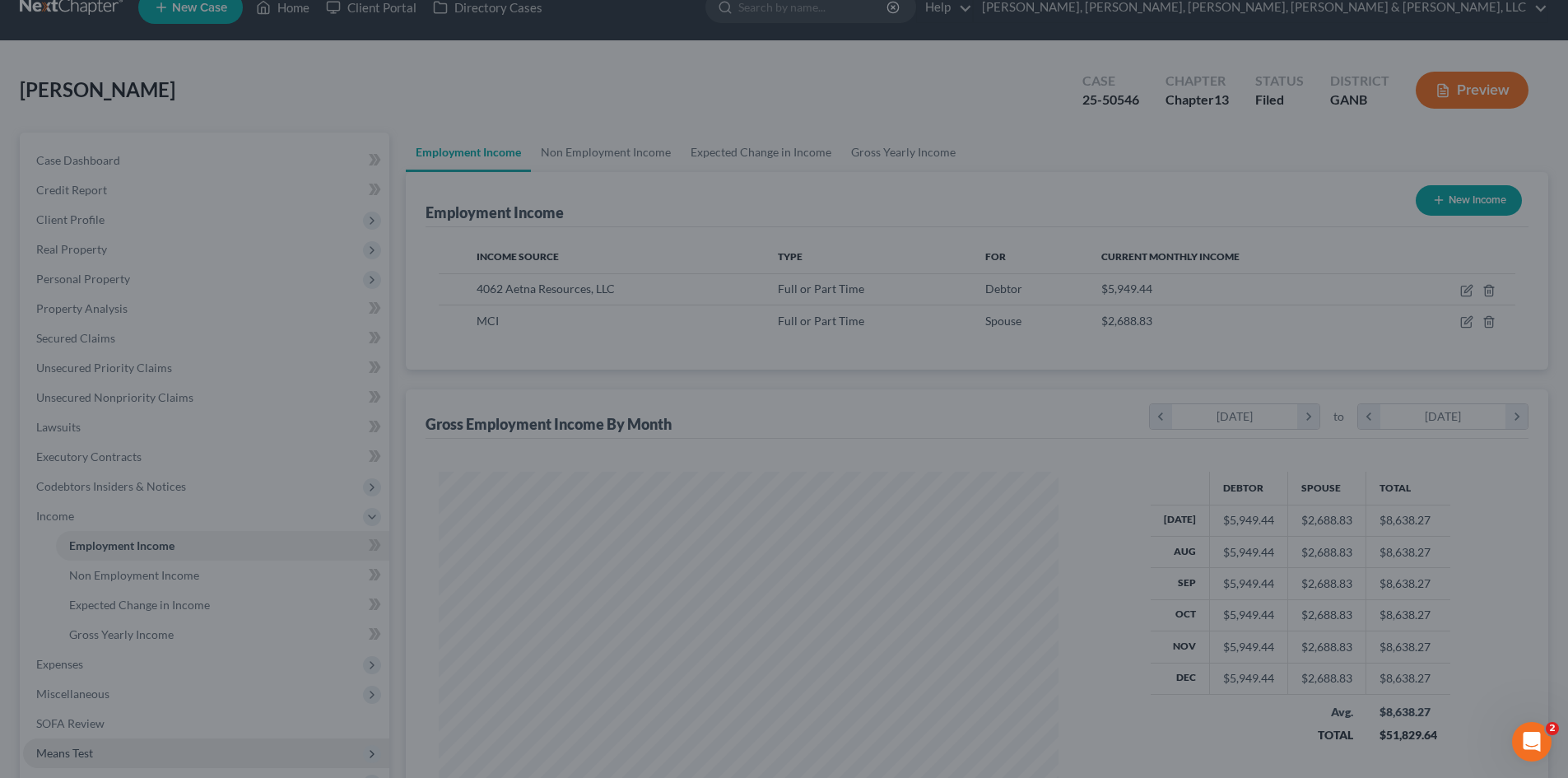
scroll to position [823137, 822362]
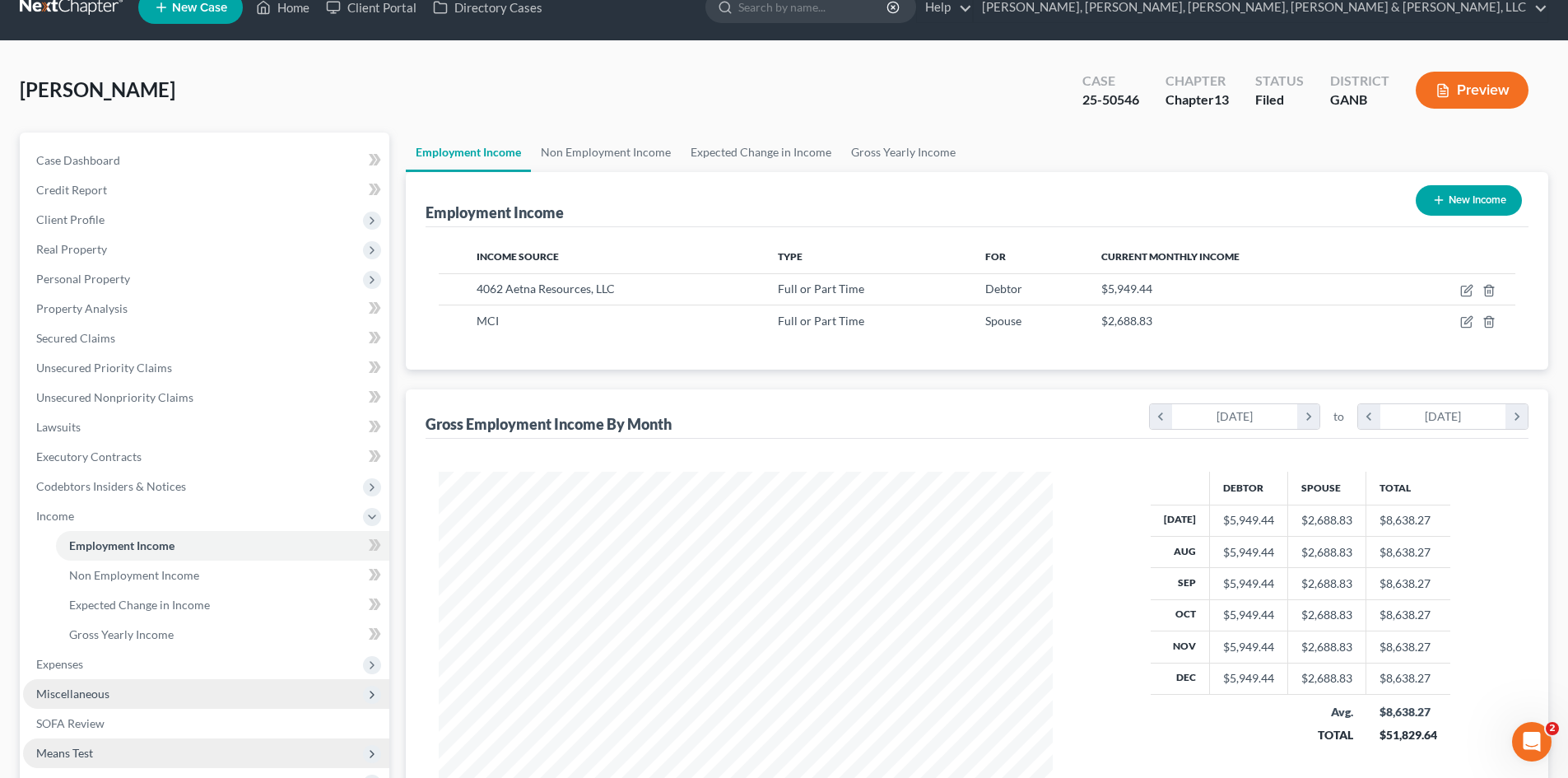
click at [213, 679] on span "Miscellaneous" at bounding box center [206, 694] width 366 height 29
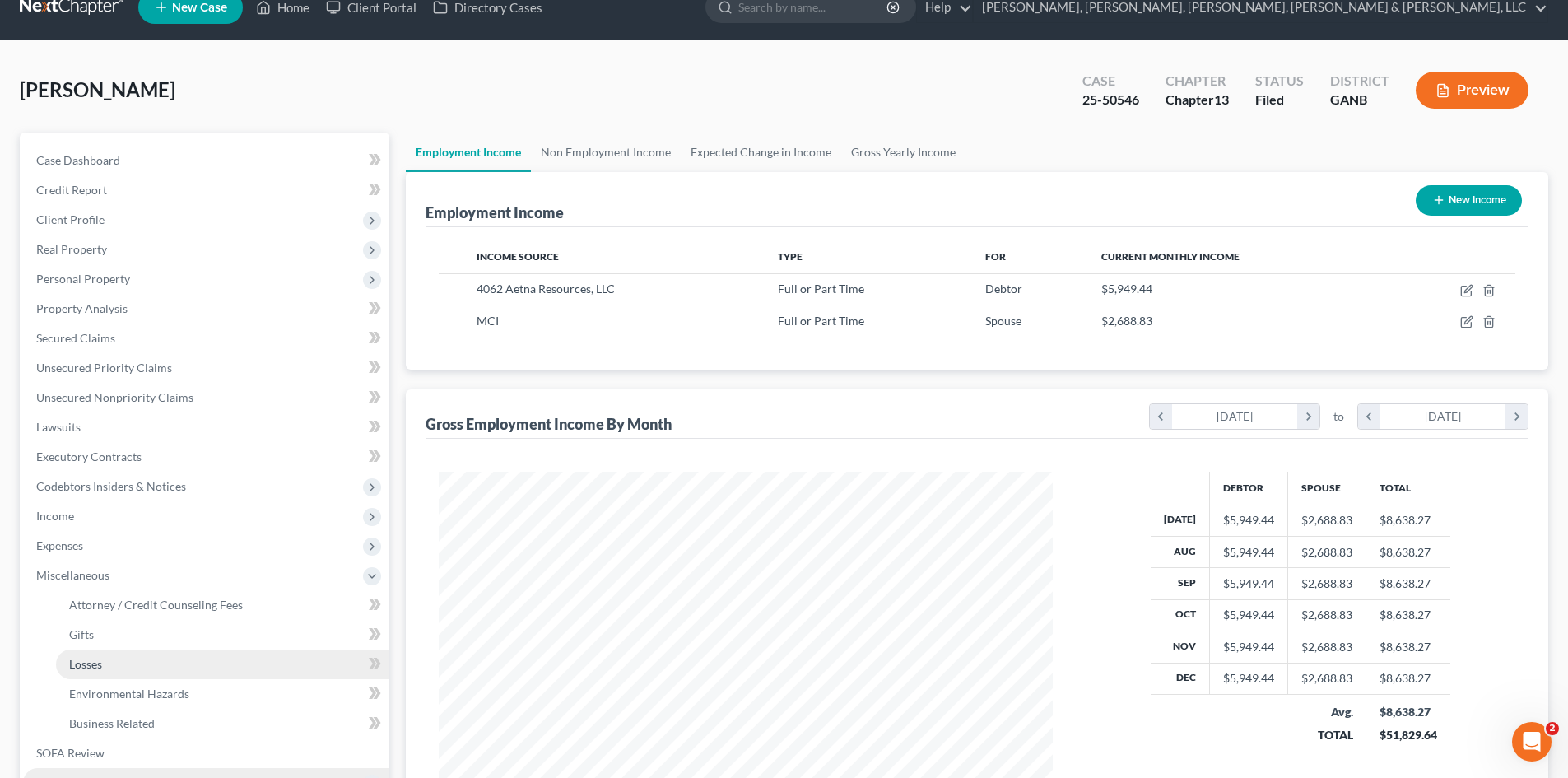
click at [215, 667] on link "Losses" at bounding box center [223, 664] width 333 height 29
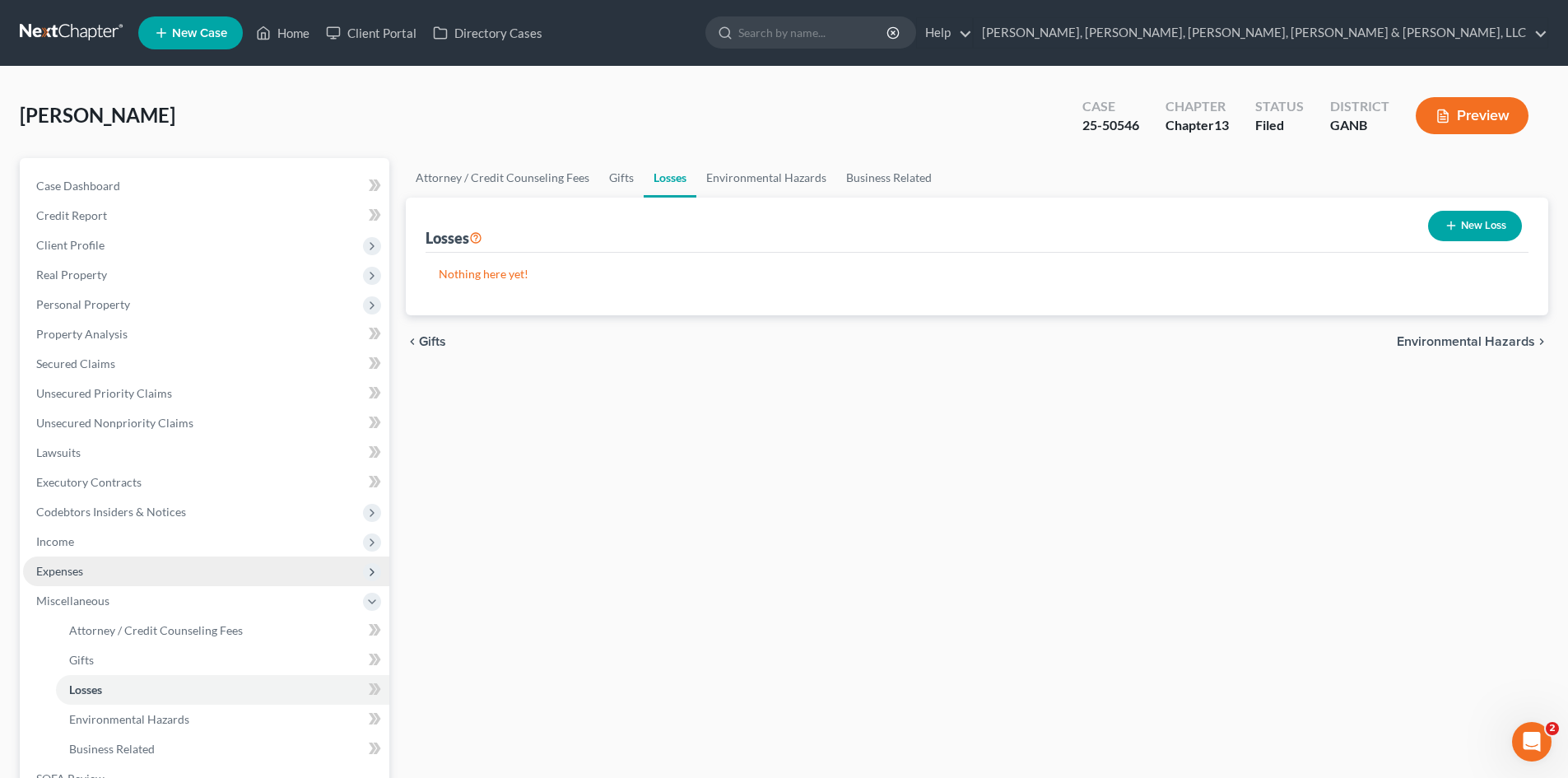
click at [199, 561] on span "Expenses" at bounding box center [206, 571] width 366 height 29
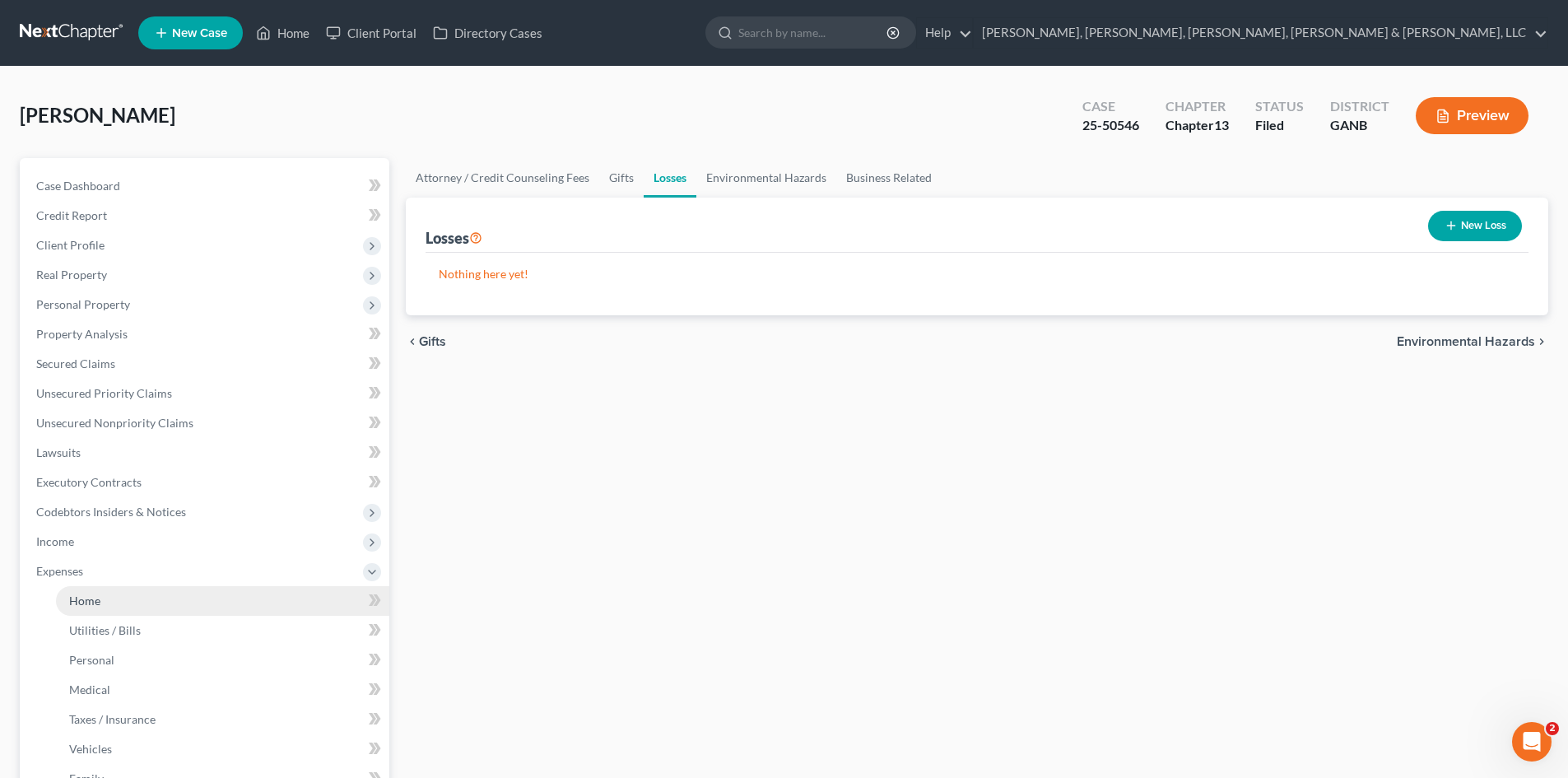
click at [207, 600] on link "Home" at bounding box center [223, 601] width 333 height 29
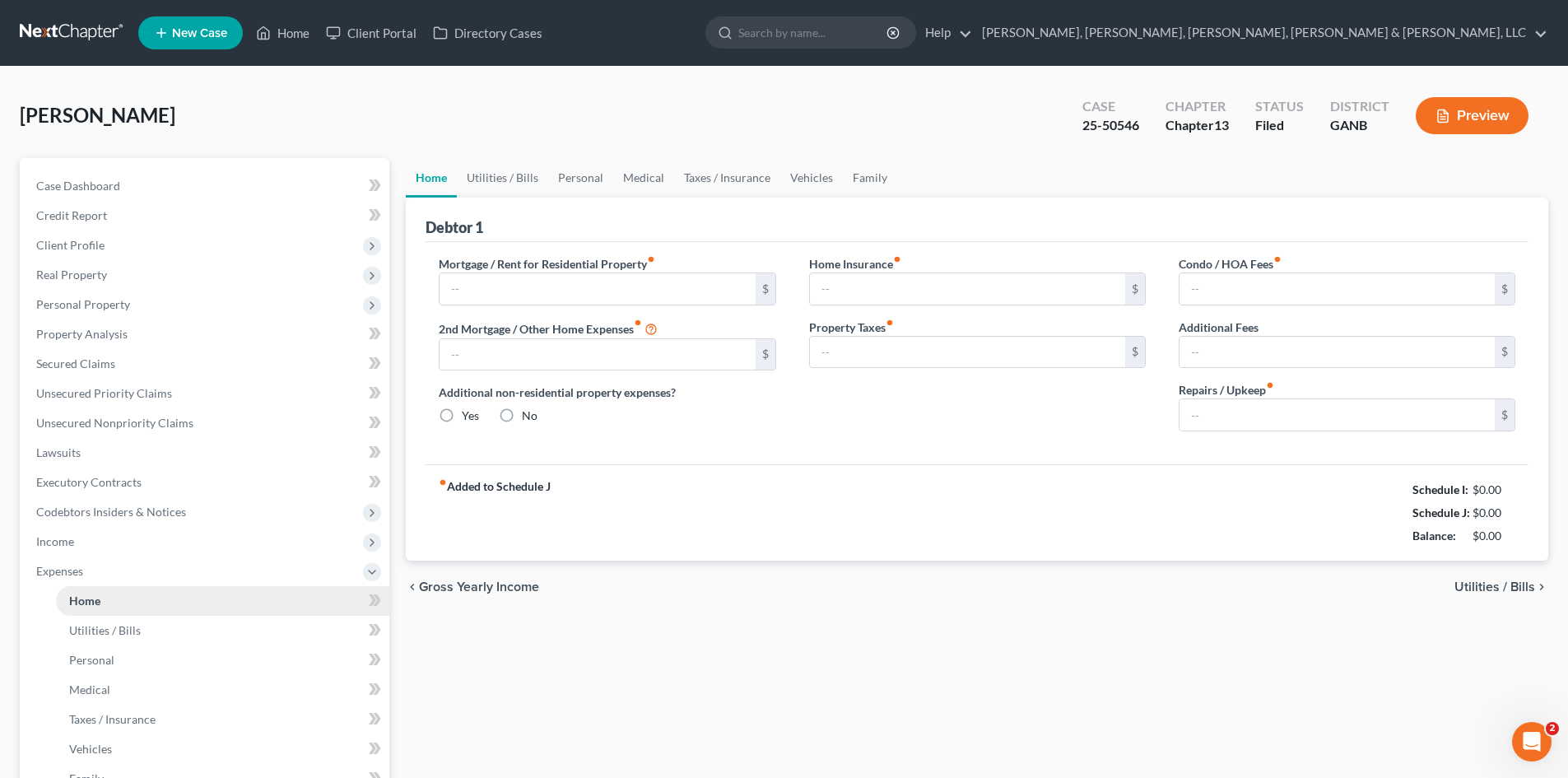
type input "0.00"
radio input "true"
type input "0.00"
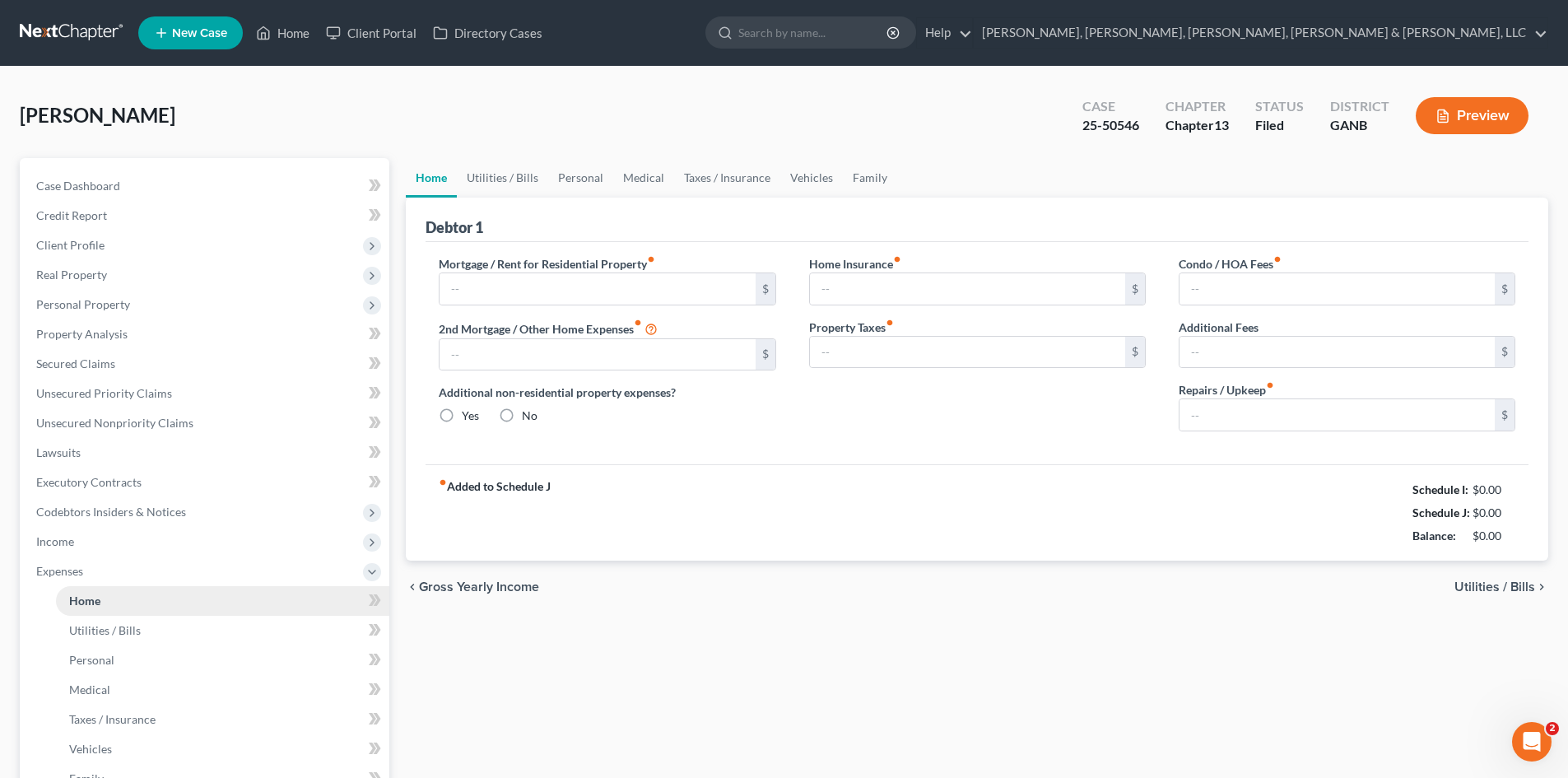
type input "400.00"
click at [887, 185] on link "Family" at bounding box center [869, 178] width 54 height 39
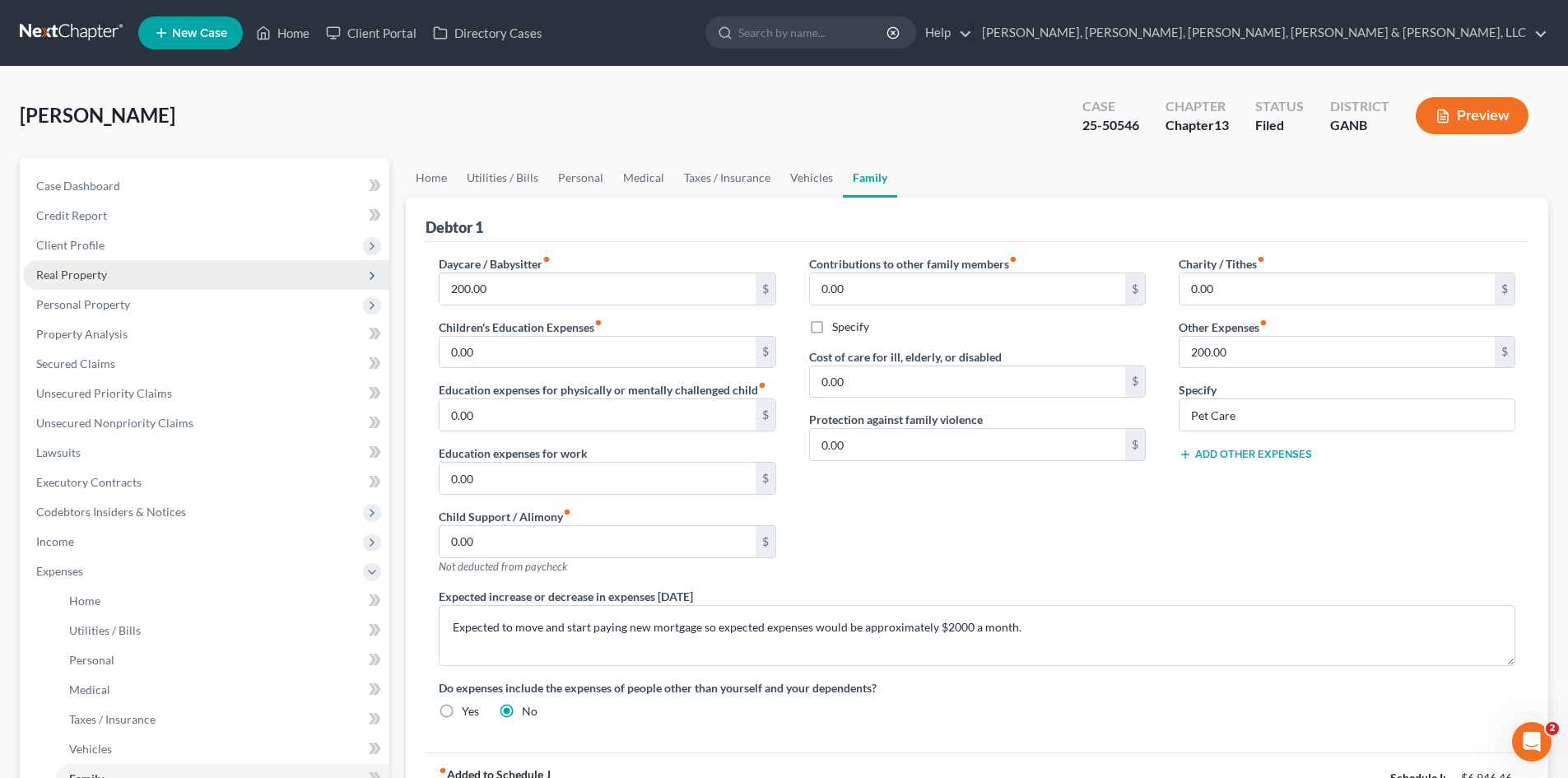
click at [196, 268] on span "Real Property" at bounding box center [206, 275] width 366 height 29
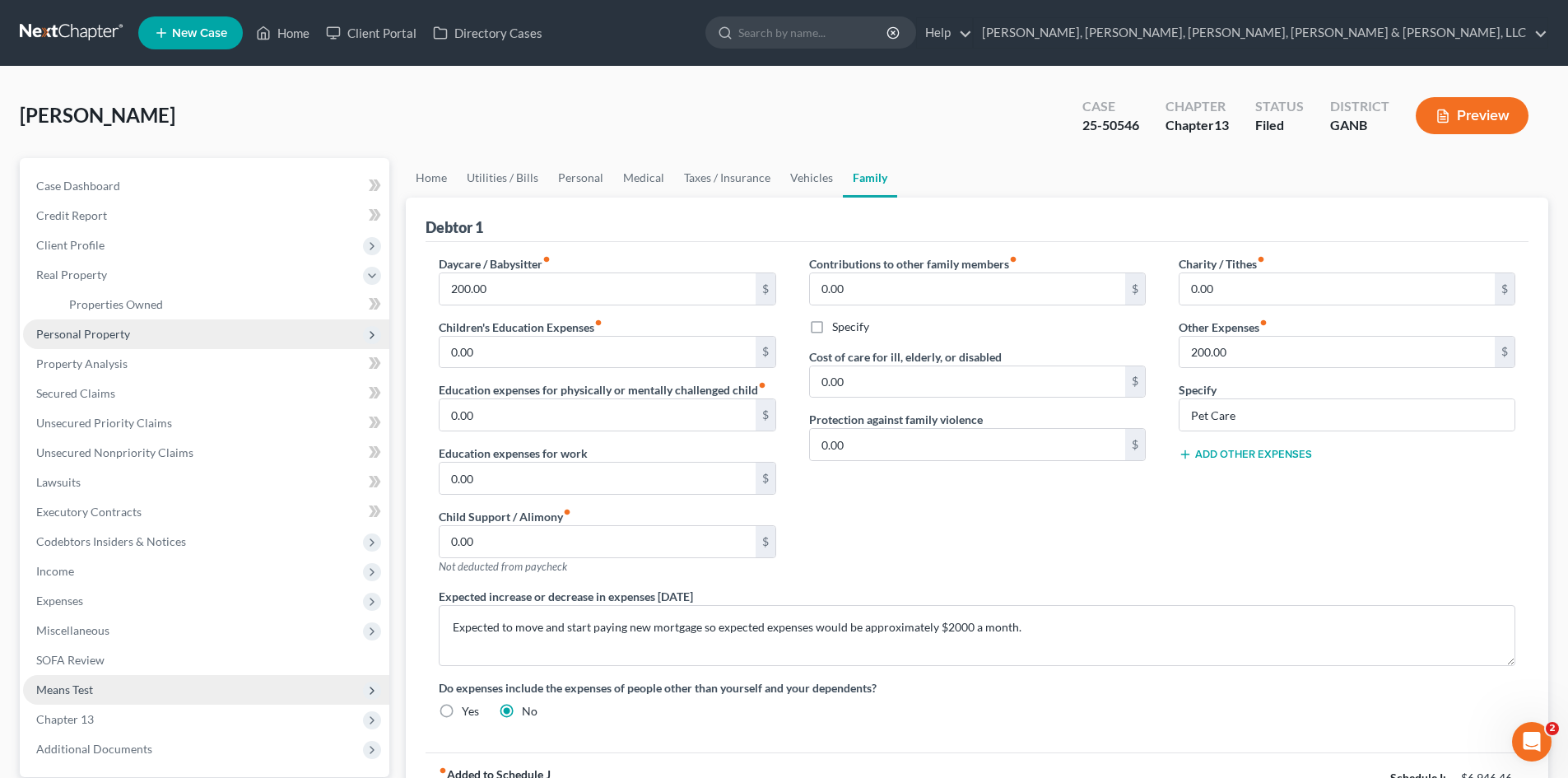
click at [202, 326] on span "Personal Property" at bounding box center [206, 334] width 366 height 29
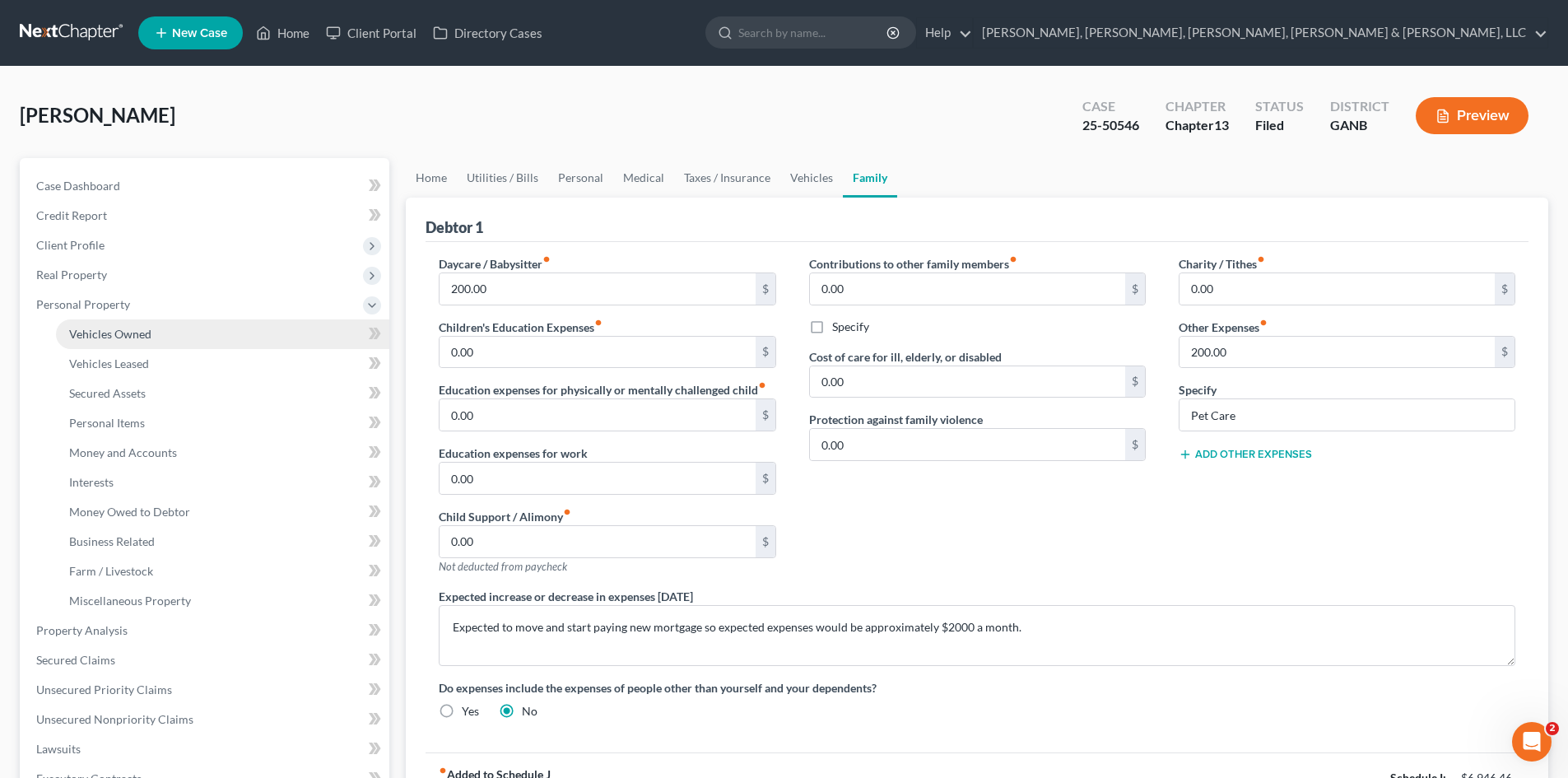
click at [192, 340] on link "Vehicles Owned" at bounding box center [223, 334] width 333 height 29
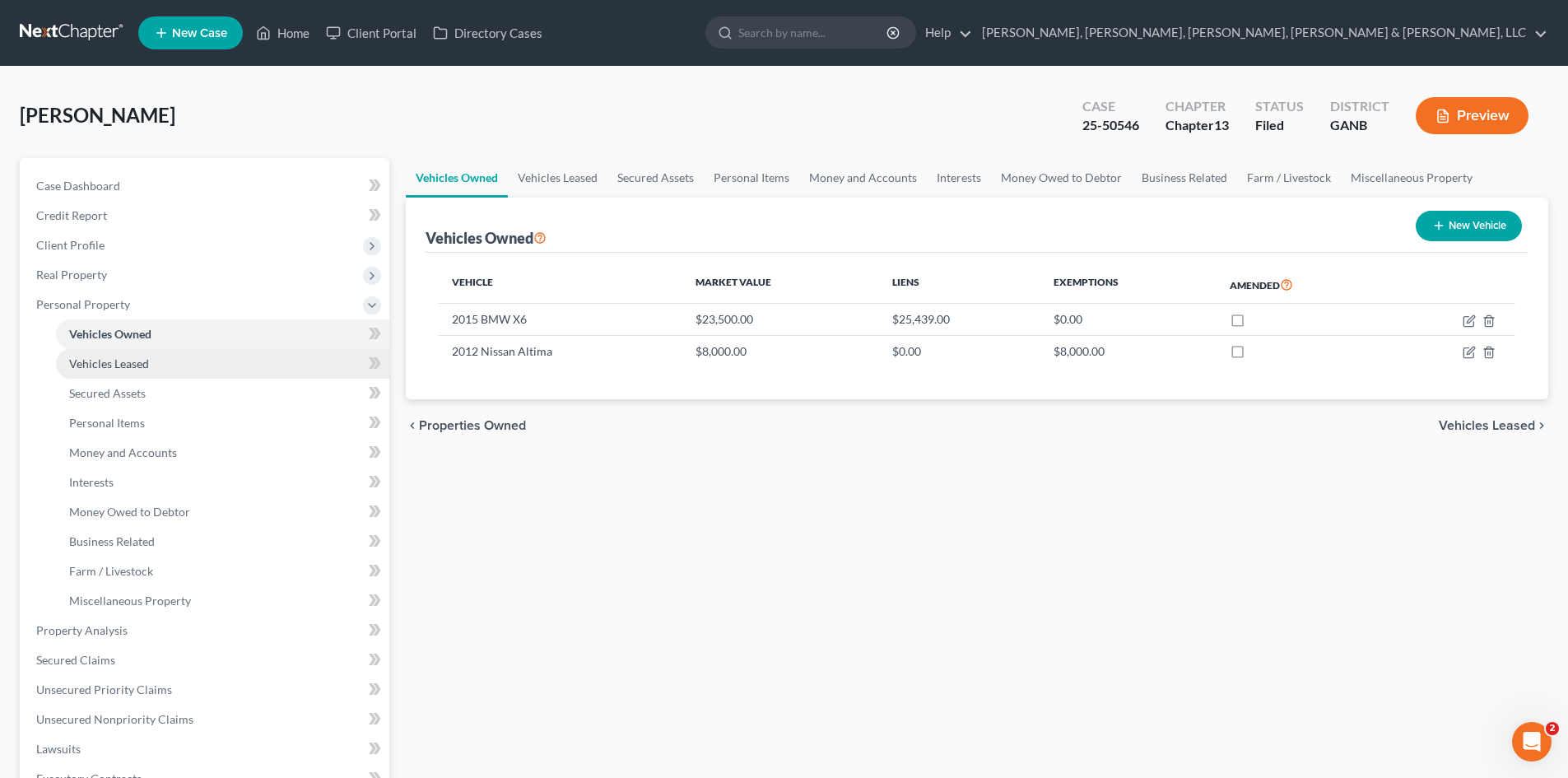
click at [207, 365] on link "Vehicles Leased" at bounding box center [223, 364] width 333 height 29
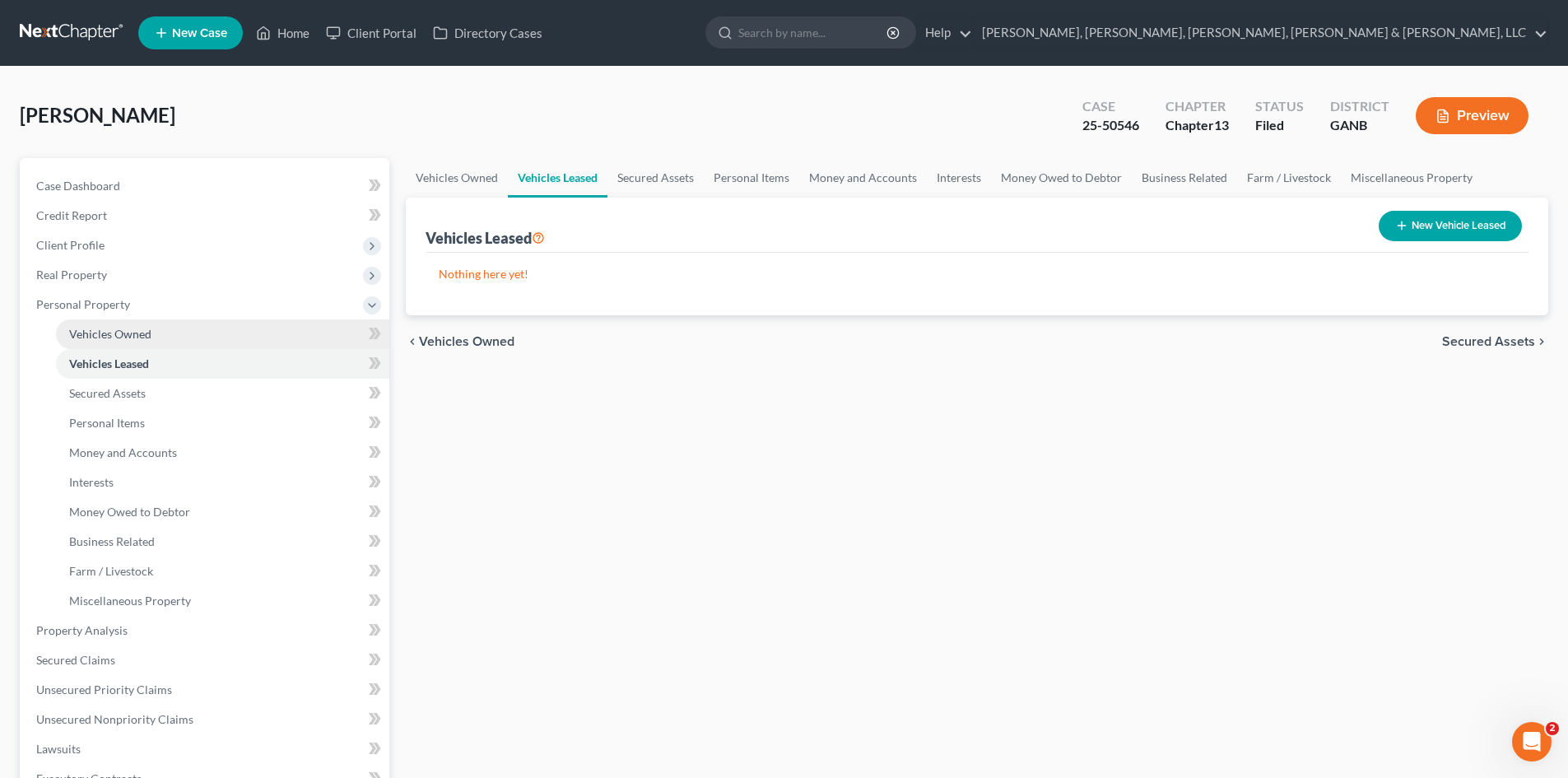
click at [200, 335] on link "Vehicles Owned" at bounding box center [223, 334] width 333 height 29
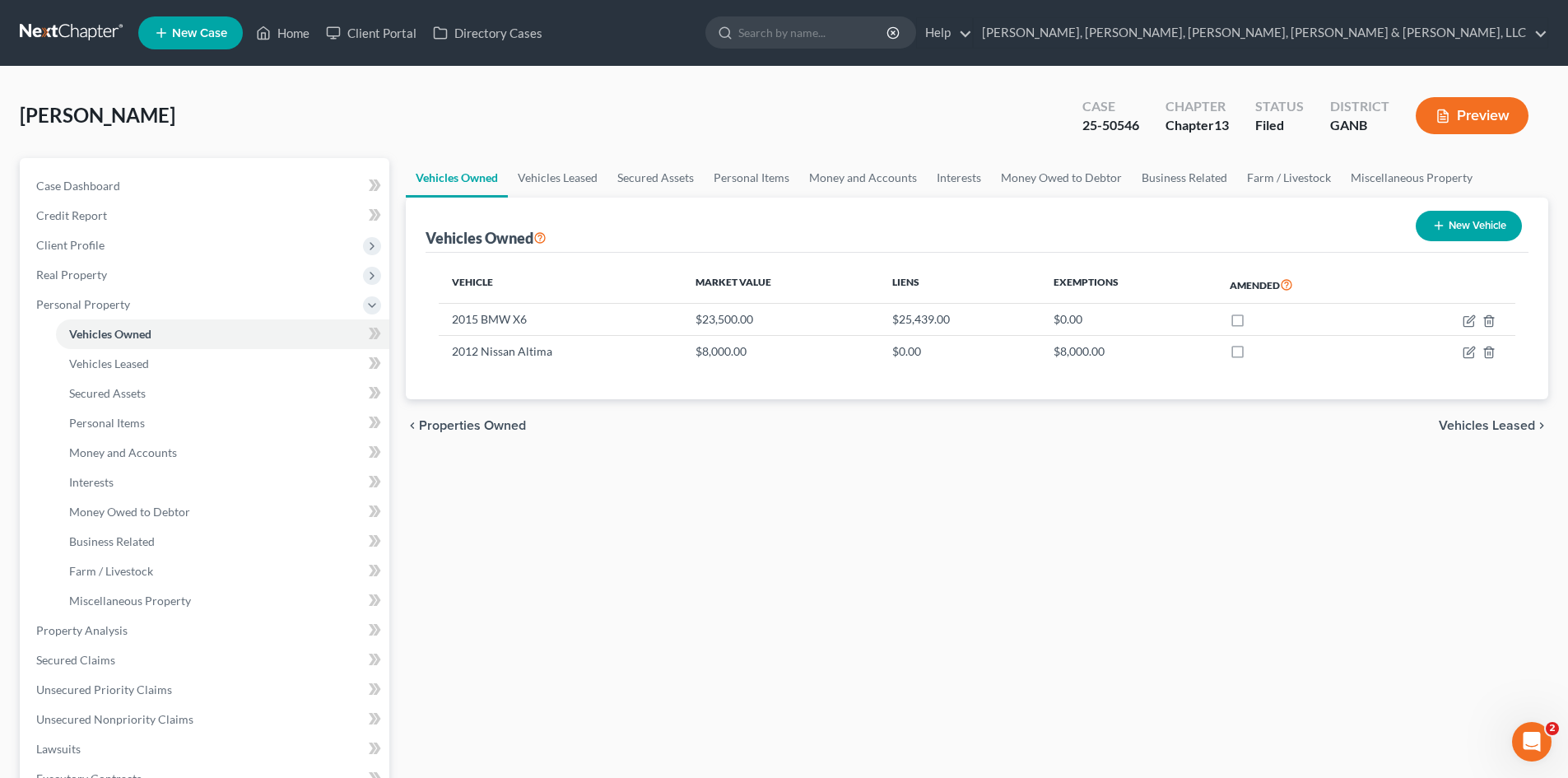
click at [1452, 94] on div "Preview" at bounding box center [1475, 117] width 146 height 49
click at [1452, 110] on button "Preview" at bounding box center [1472, 115] width 113 height 37
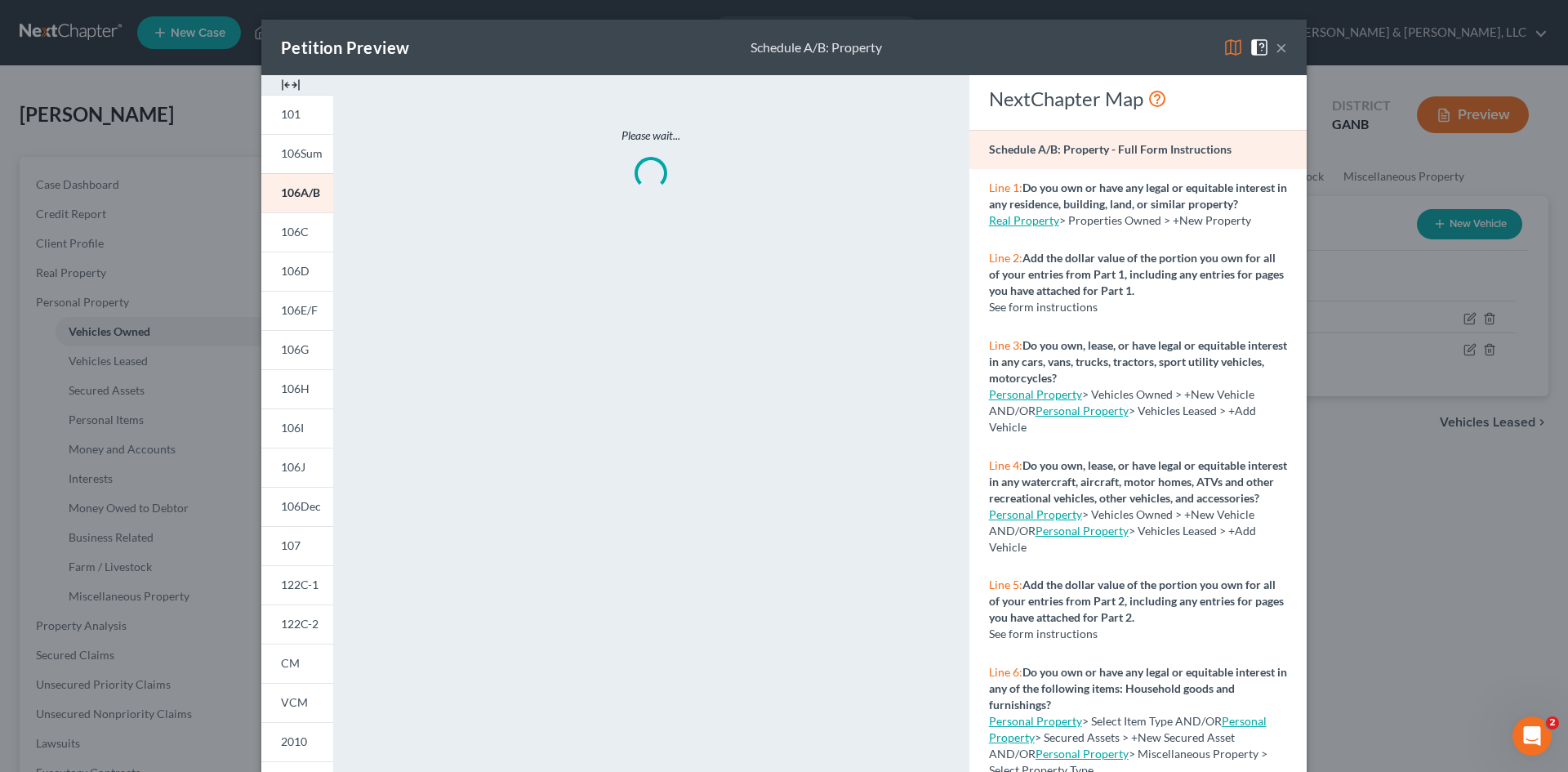
click at [1494, 412] on div "Petition Preview Schedule A/B: Property × 101 106Sum 106A/B 106C 106D 106E/F 10…" at bounding box center [784, 386] width 1568 height 772
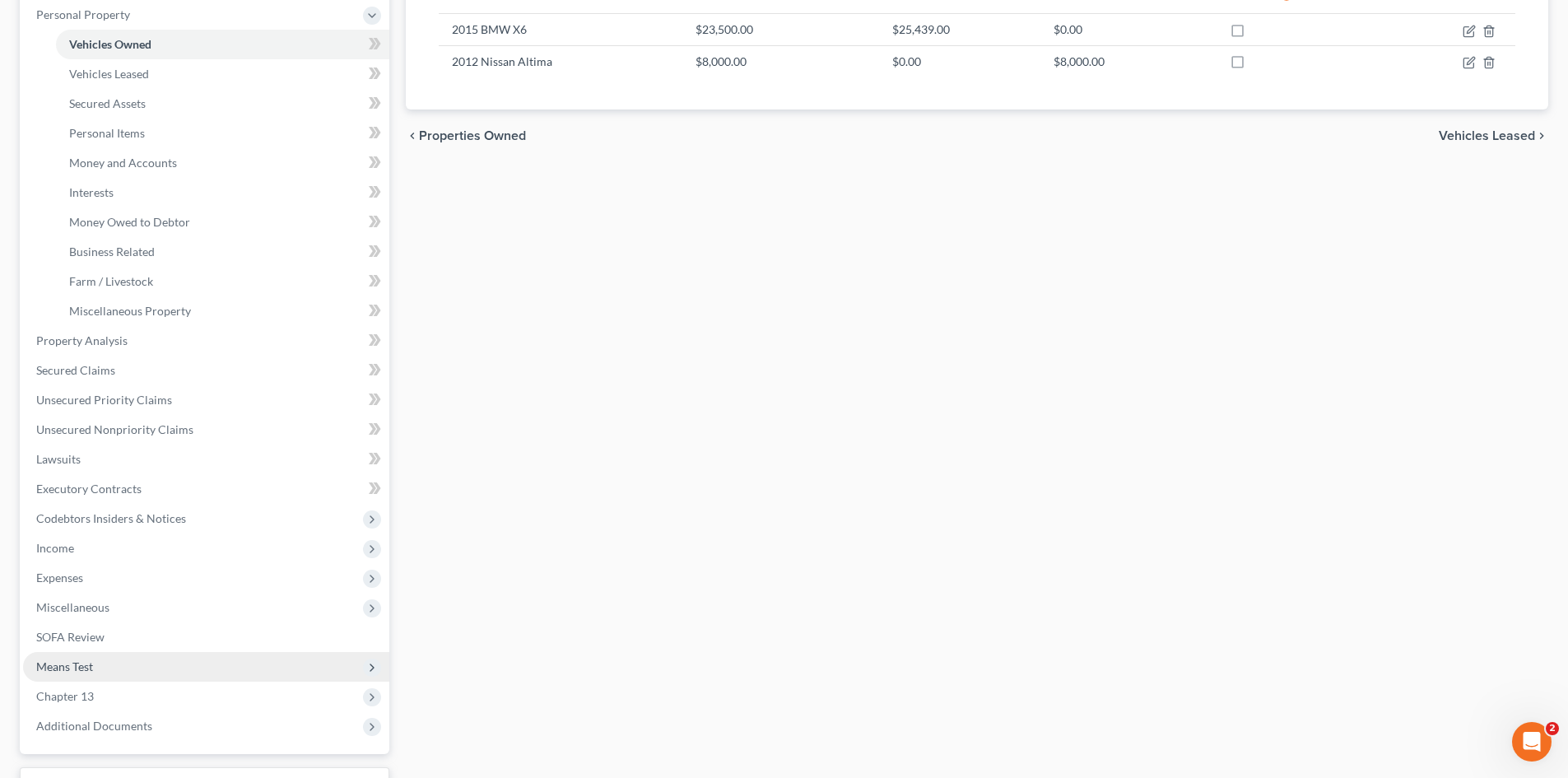
scroll to position [319, 0]
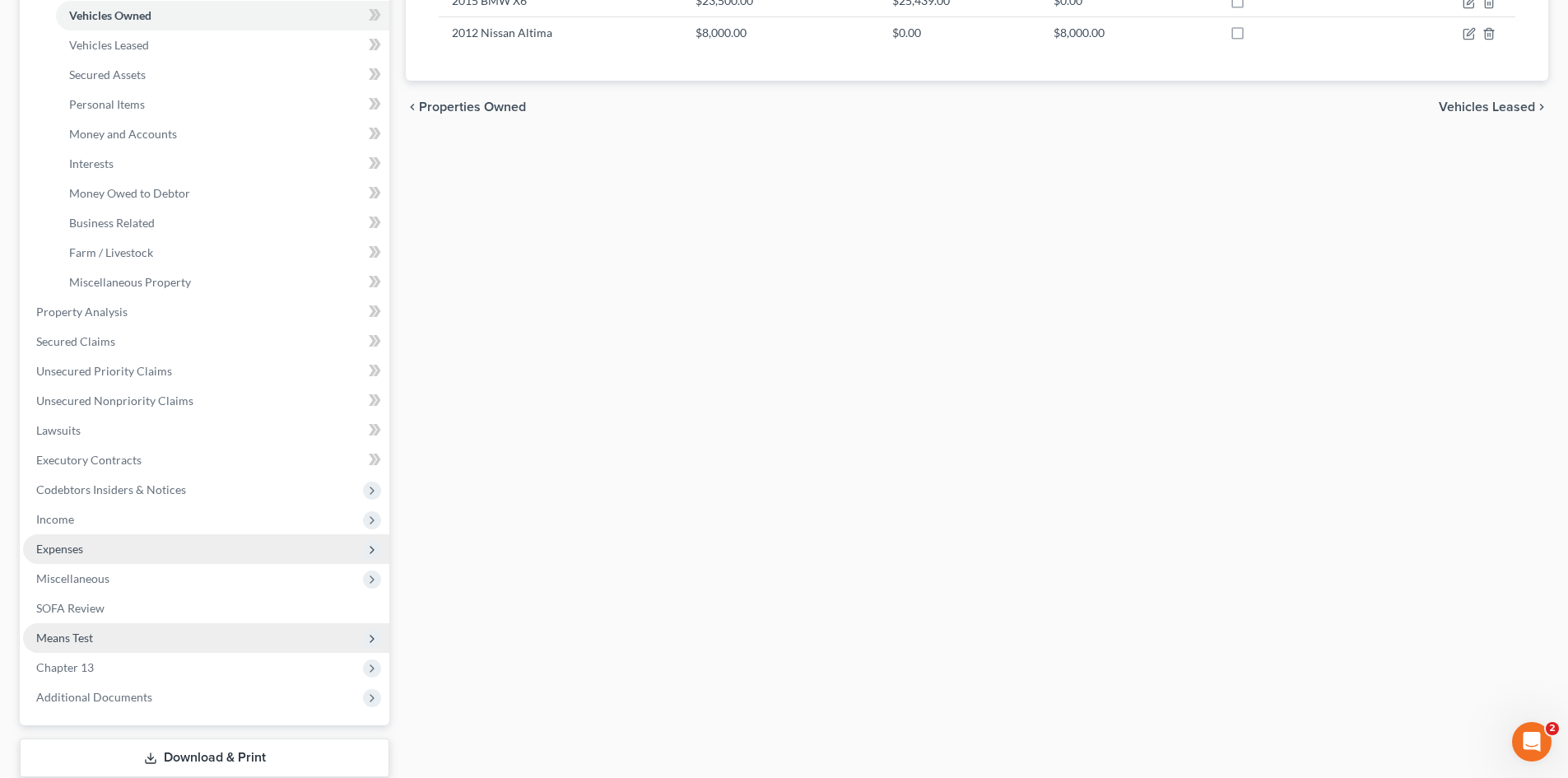
click at [156, 541] on span "Expenses" at bounding box center [206, 549] width 366 height 29
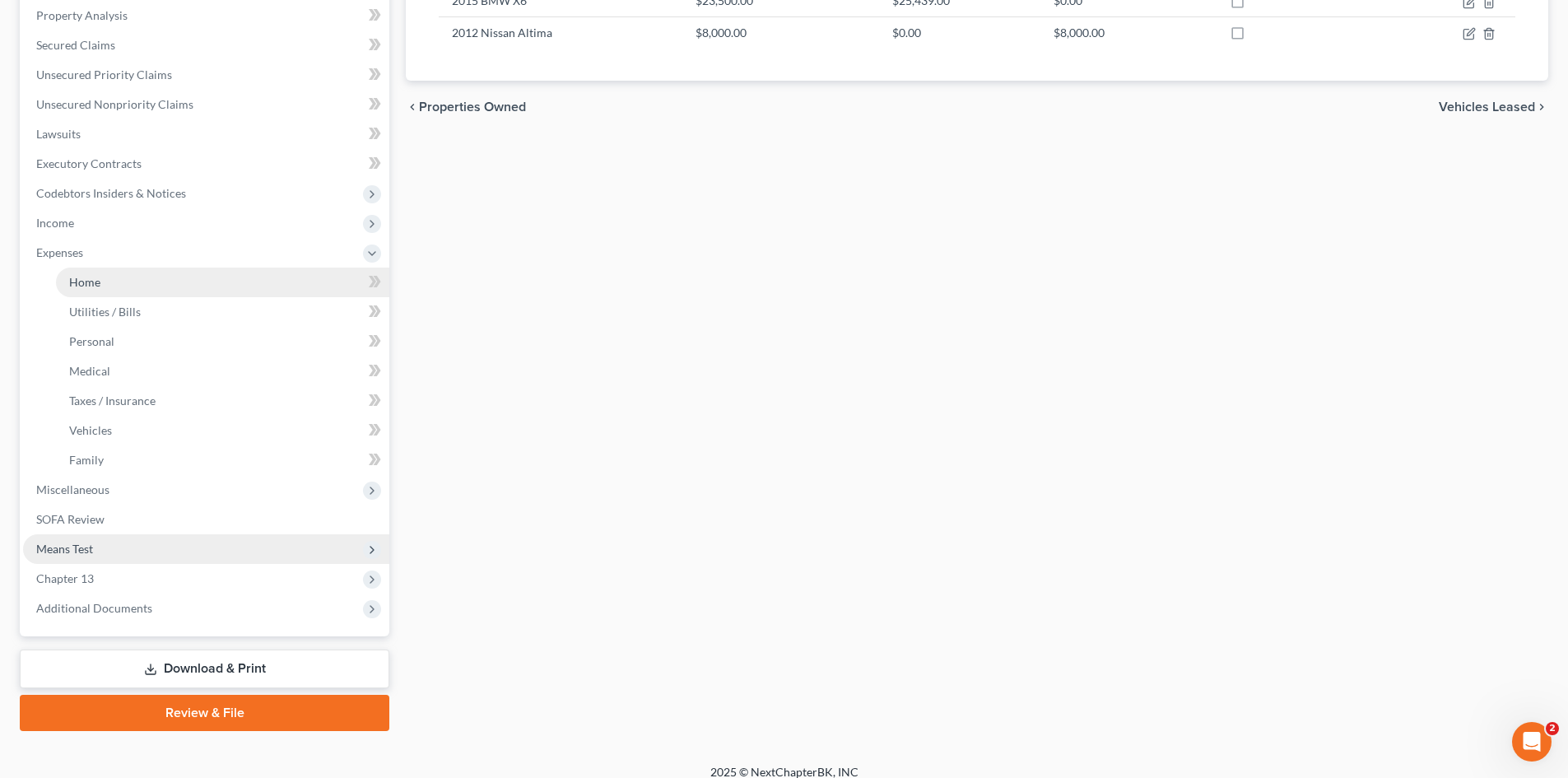
click at [184, 287] on link "Home" at bounding box center [223, 282] width 333 height 29
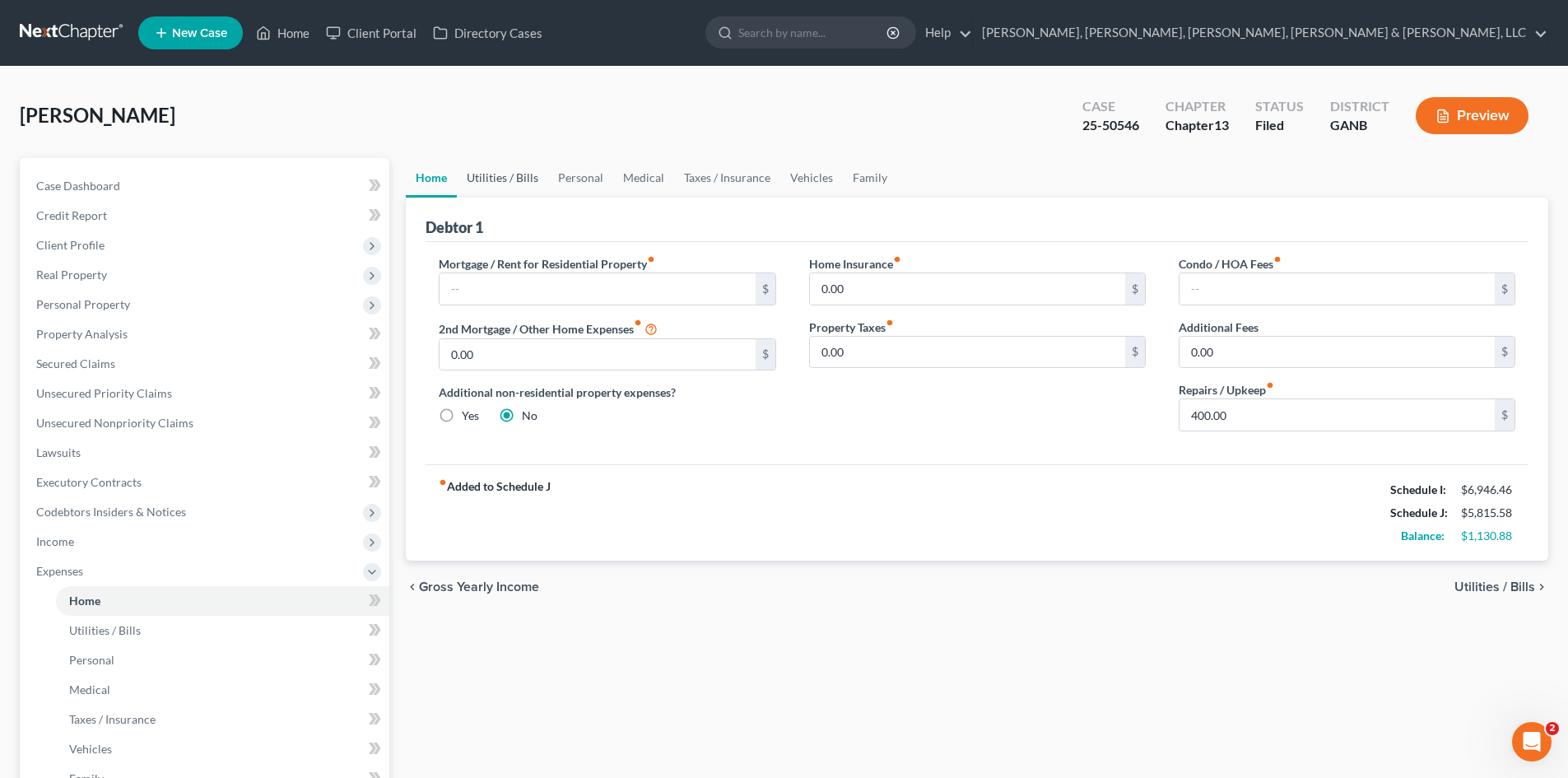
click at [517, 169] on link "Utilities / Bills" at bounding box center [503, 178] width 92 height 39
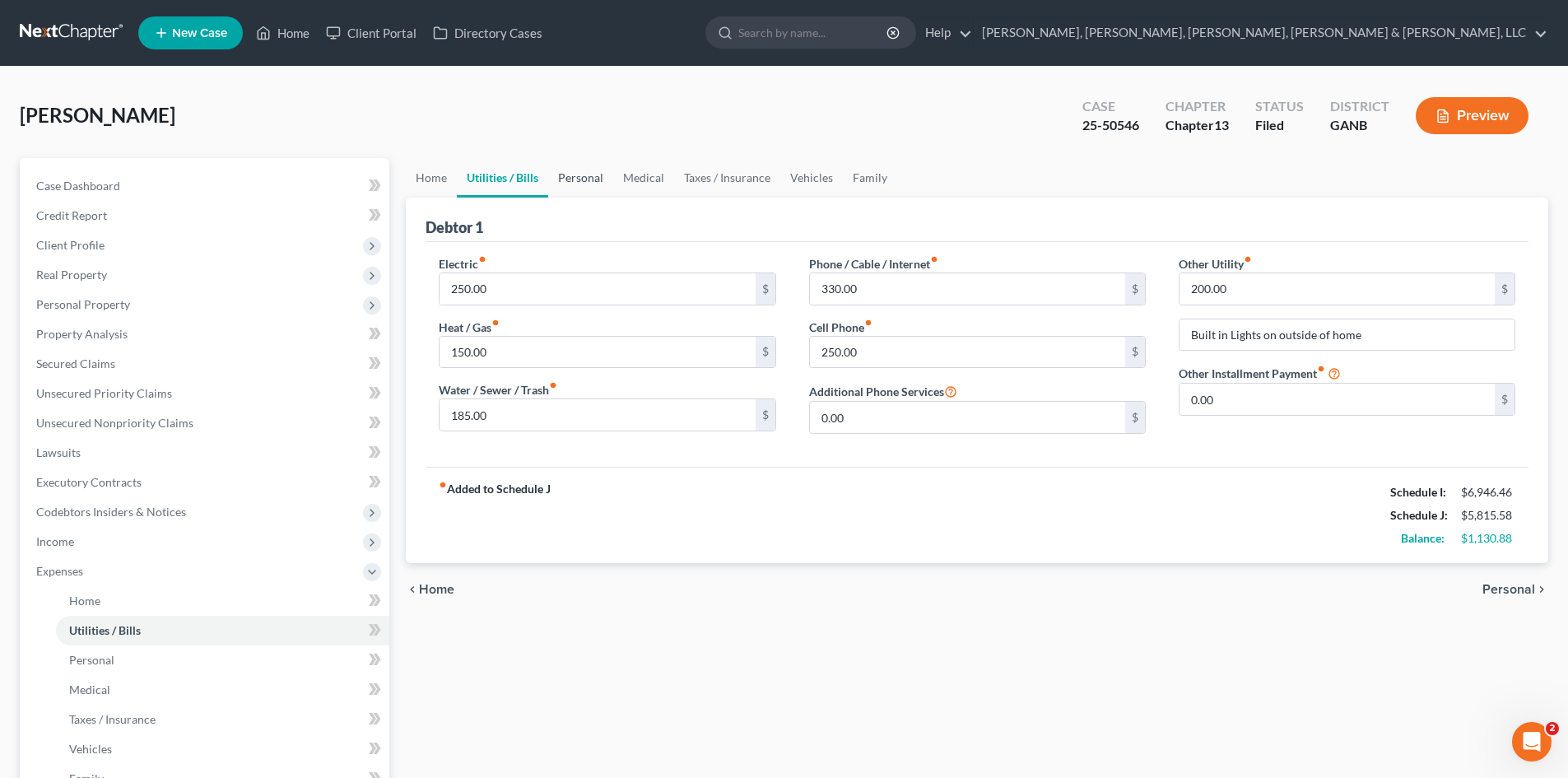
click at [591, 177] on link "Personal" at bounding box center [580, 178] width 65 height 39
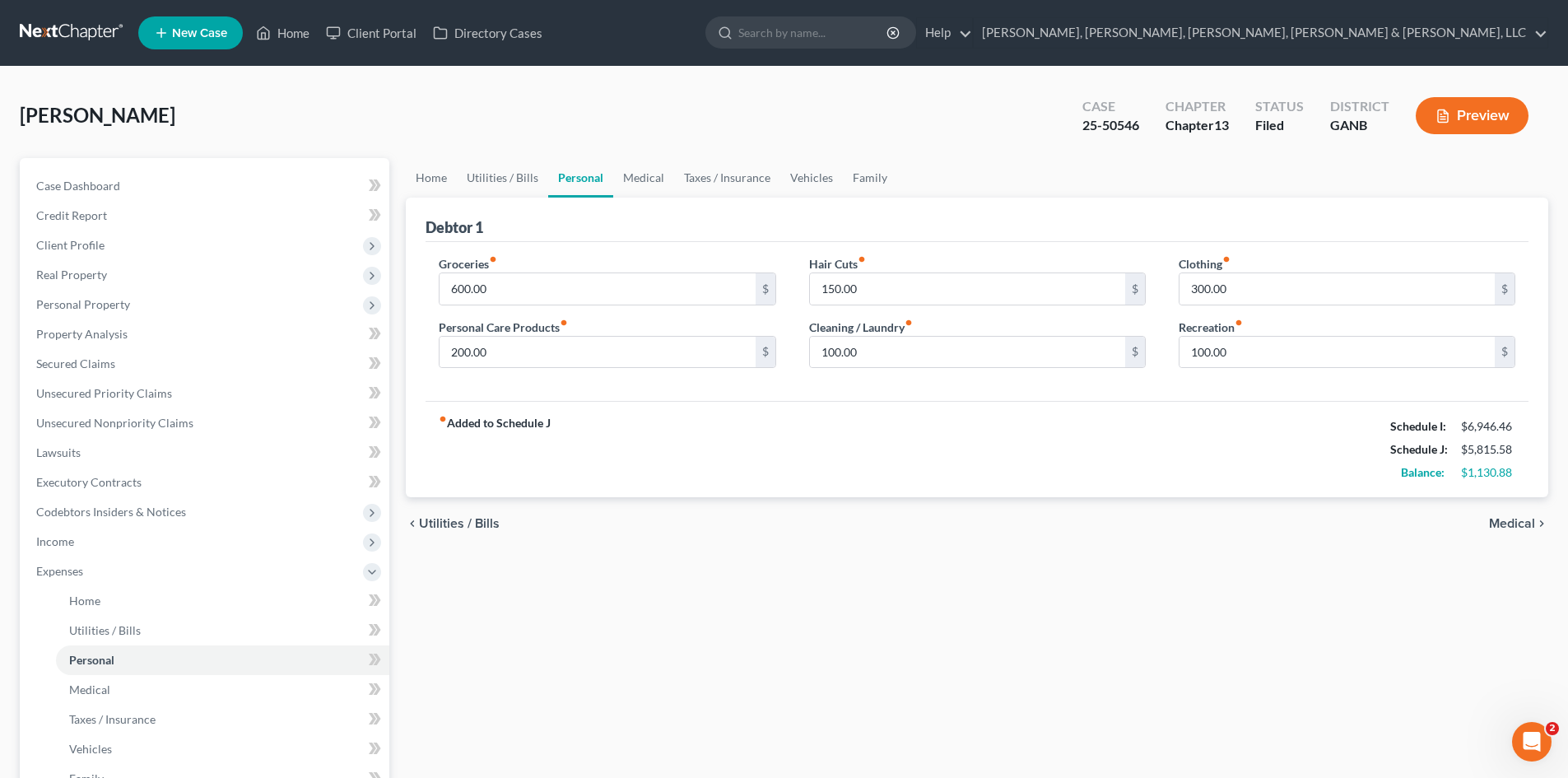
click at [1469, 129] on button "Preview" at bounding box center [1472, 115] width 113 height 37
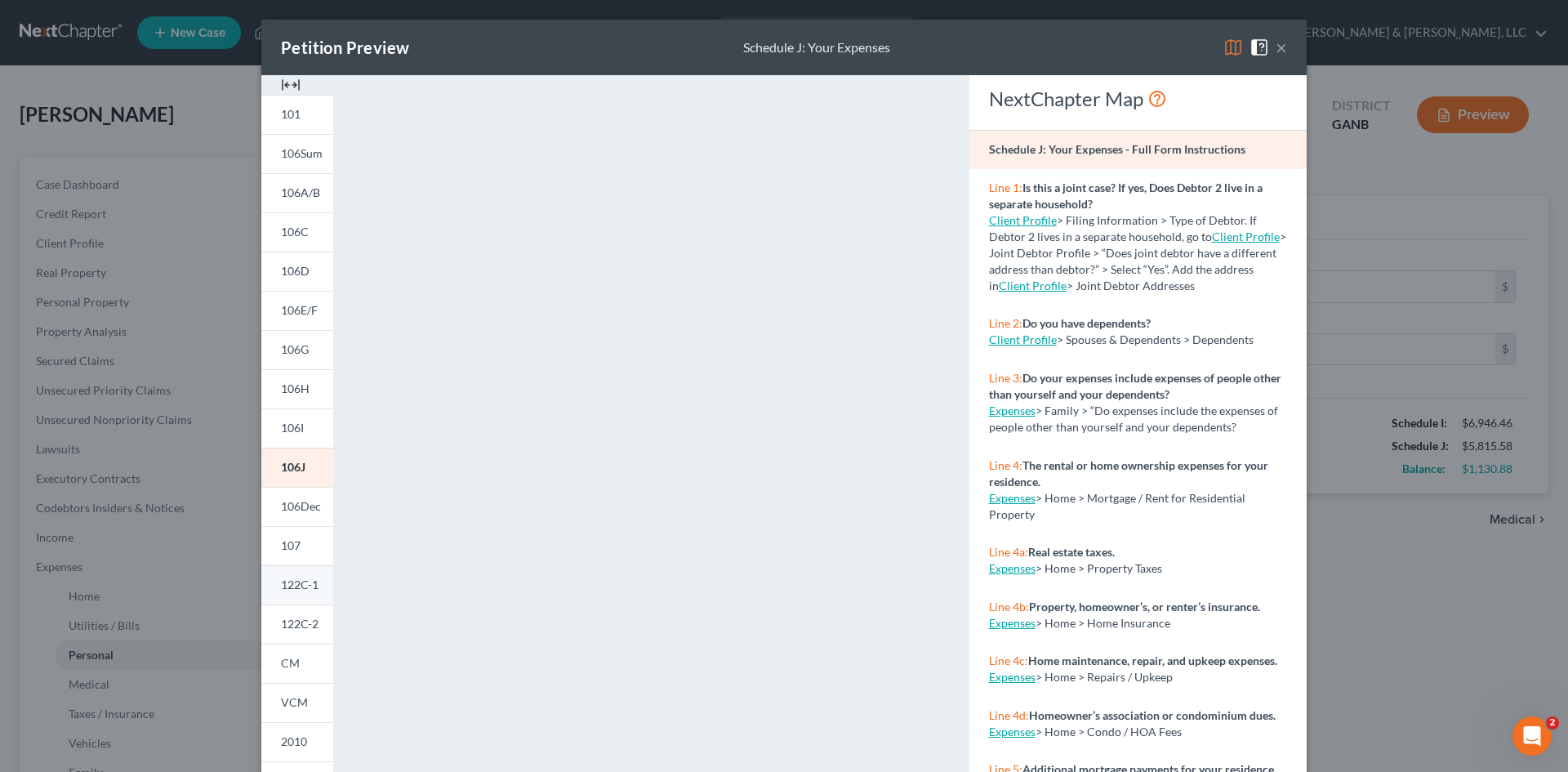
click at [292, 587] on span "122C-1" at bounding box center [299, 584] width 37 height 14
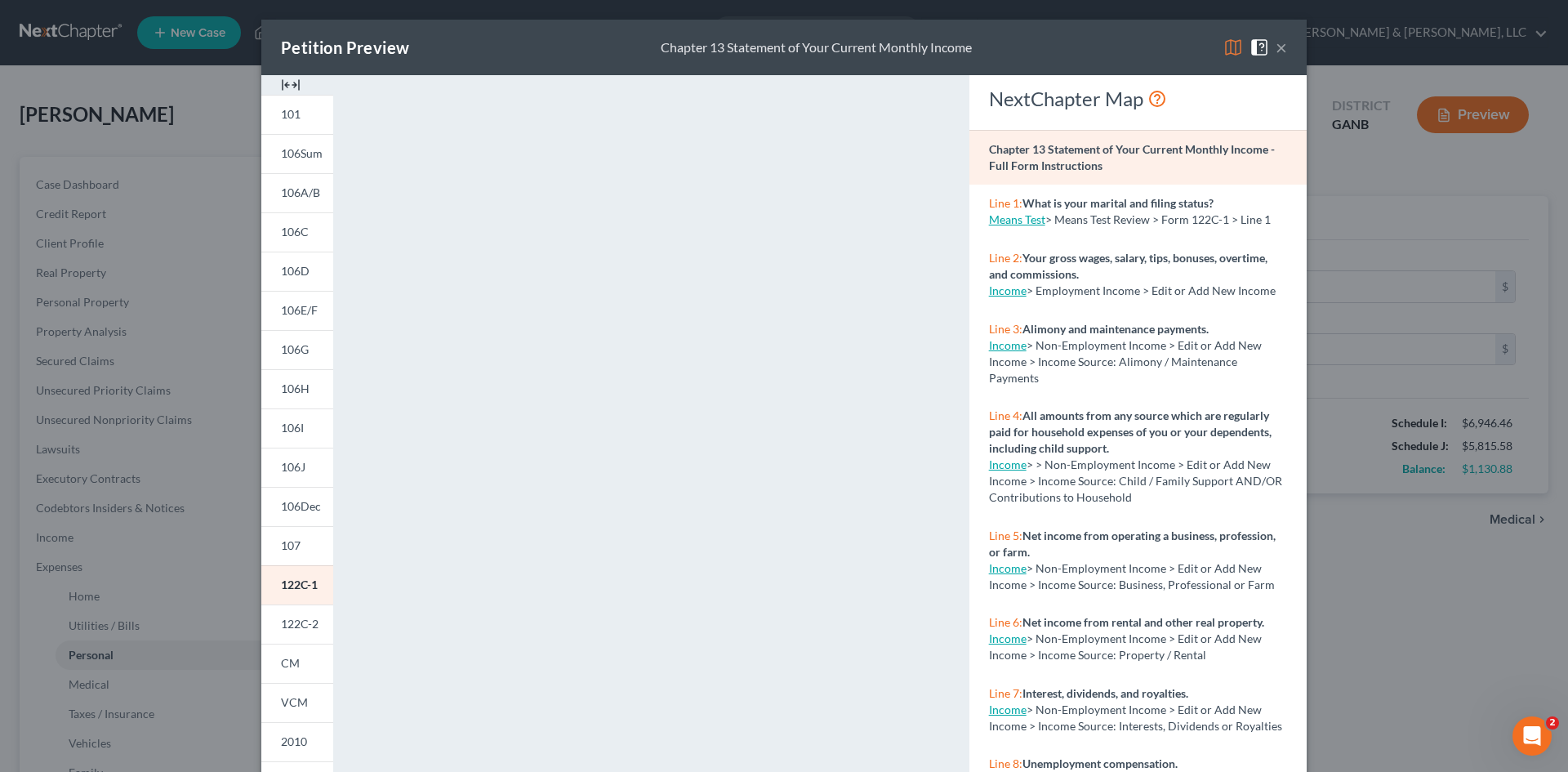
click at [1373, 587] on div "Petition Preview Chapter 13 Statement of Your Current Monthly Income × 101 106S…" at bounding box center [784, 386] width 1568 height 772
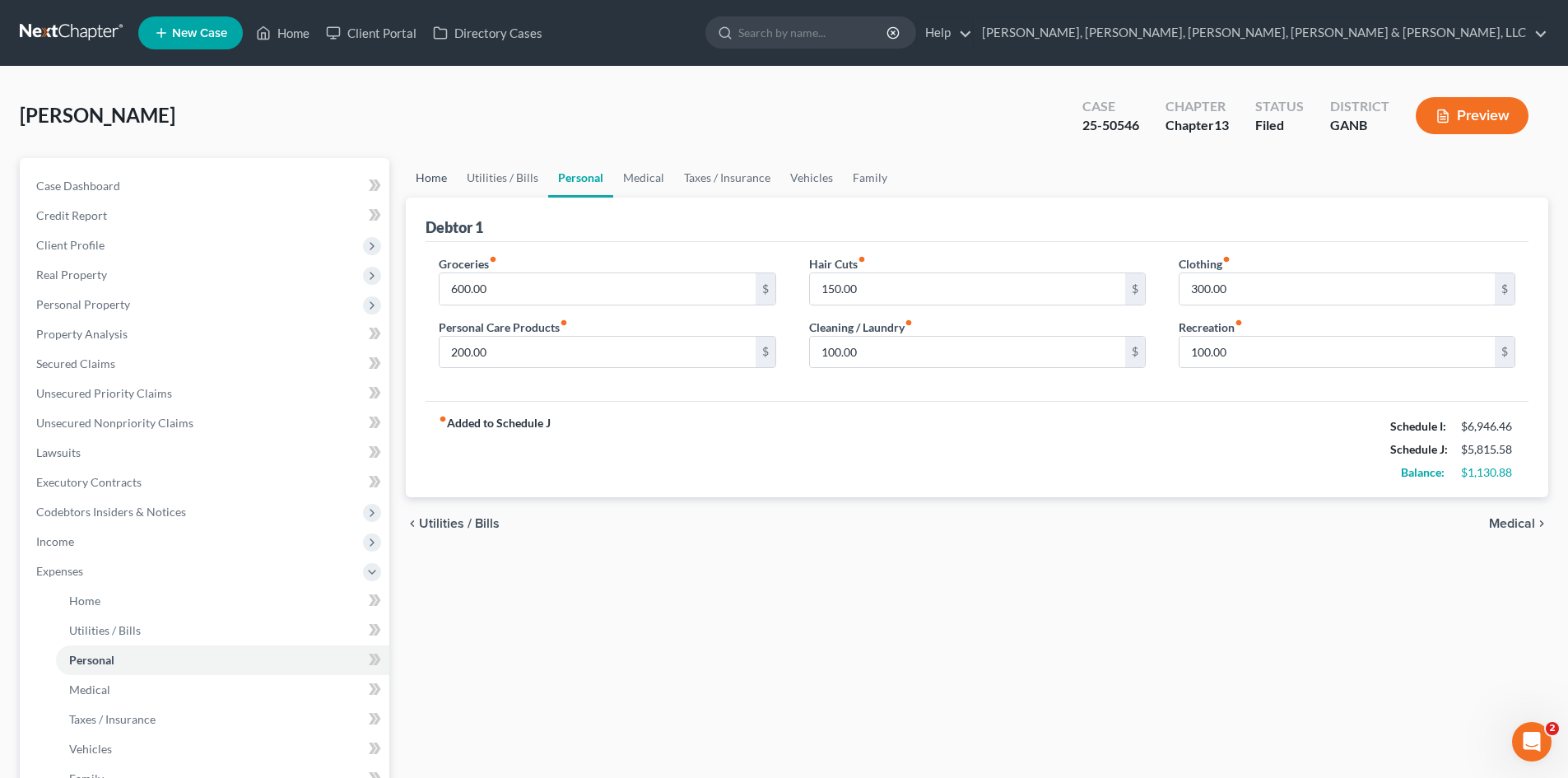
click at [430, 175] on link "Home" at bounding box center [431, 178] width 51 height 39
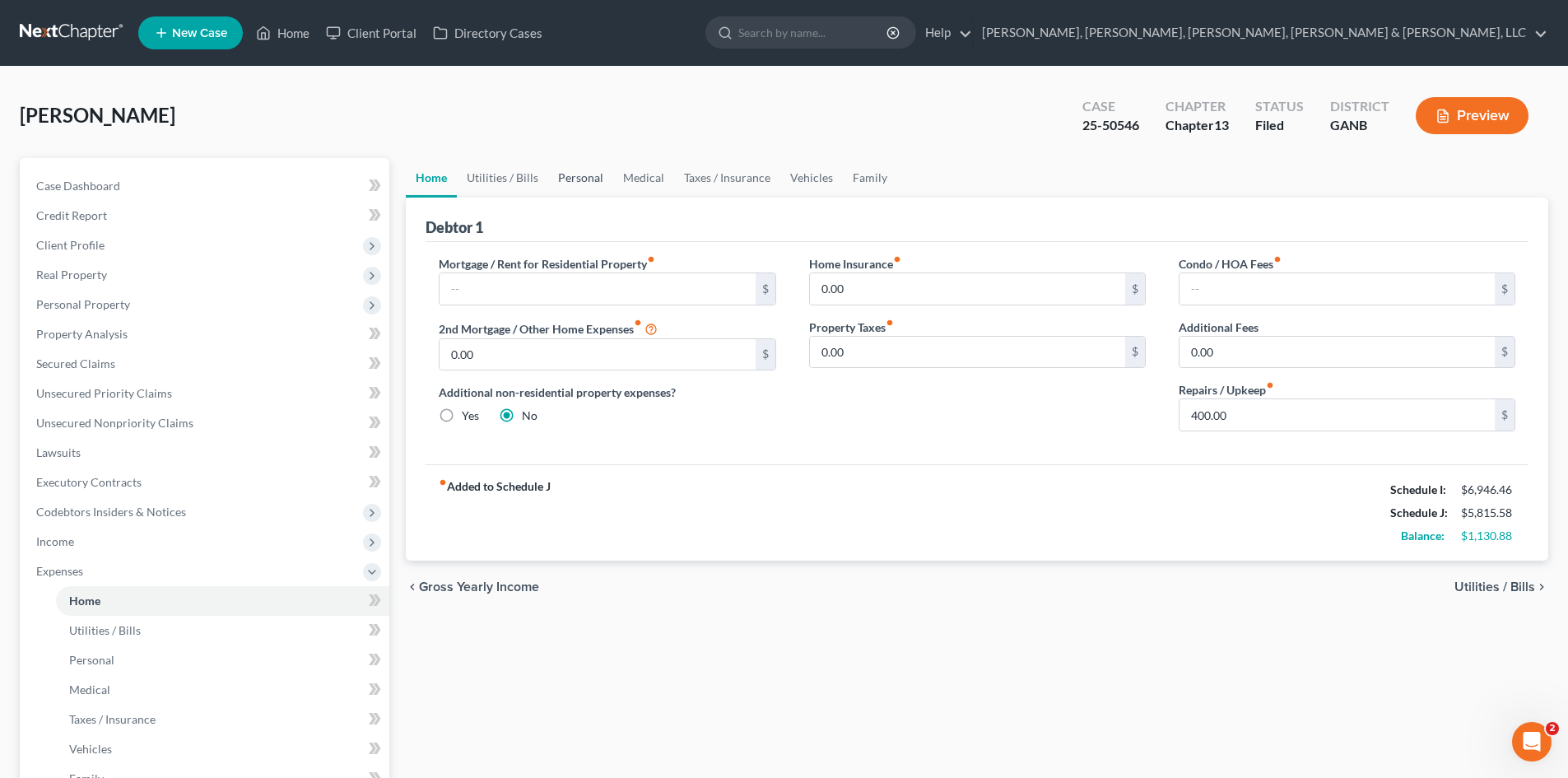
click at [599, 186] on link "Personal" at bounding box center [580, 178] width 65 height 39
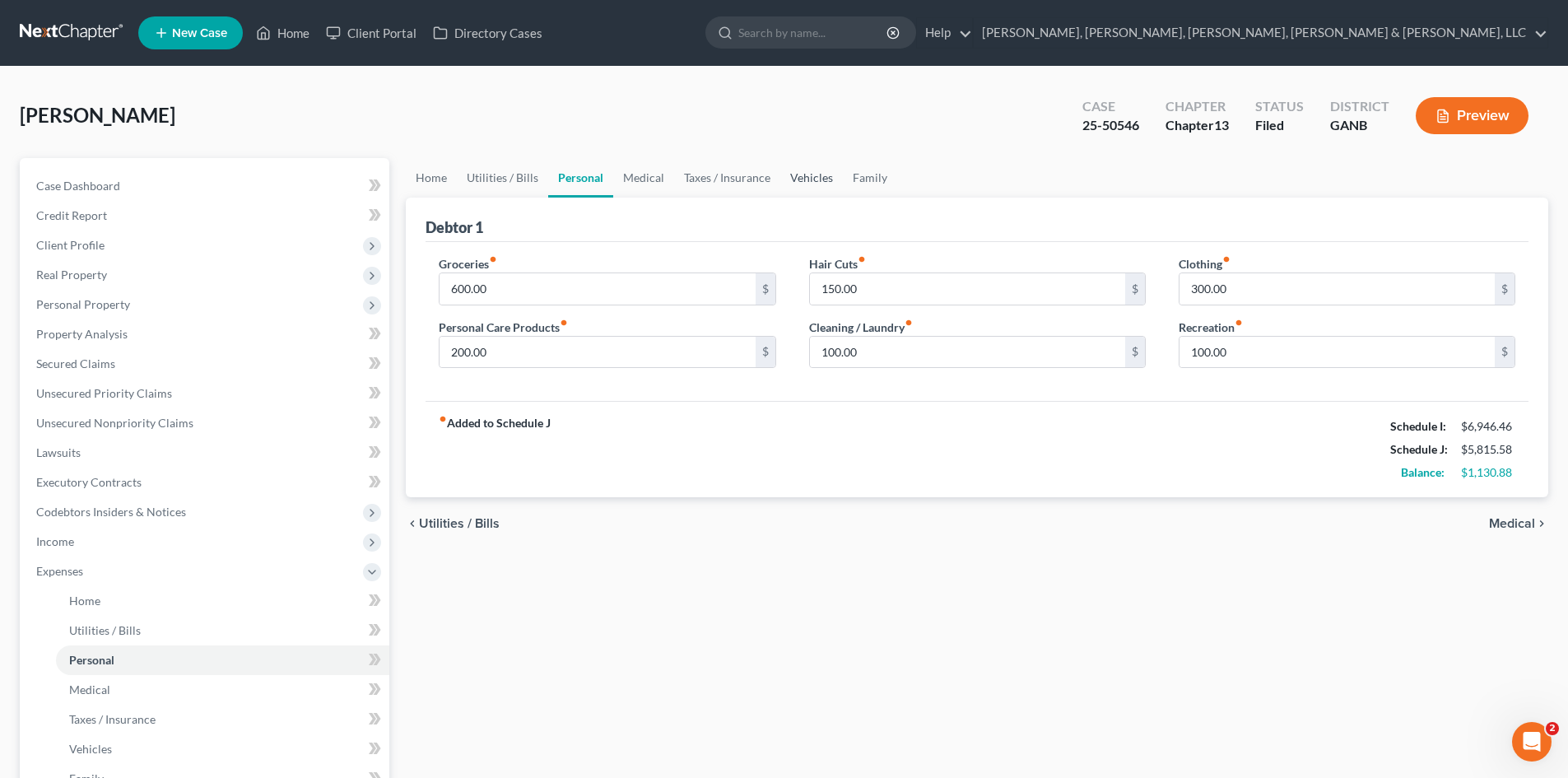
click at [811, 175] on link "Vehicles" at bounding box center [811, 178] width 62 height 39
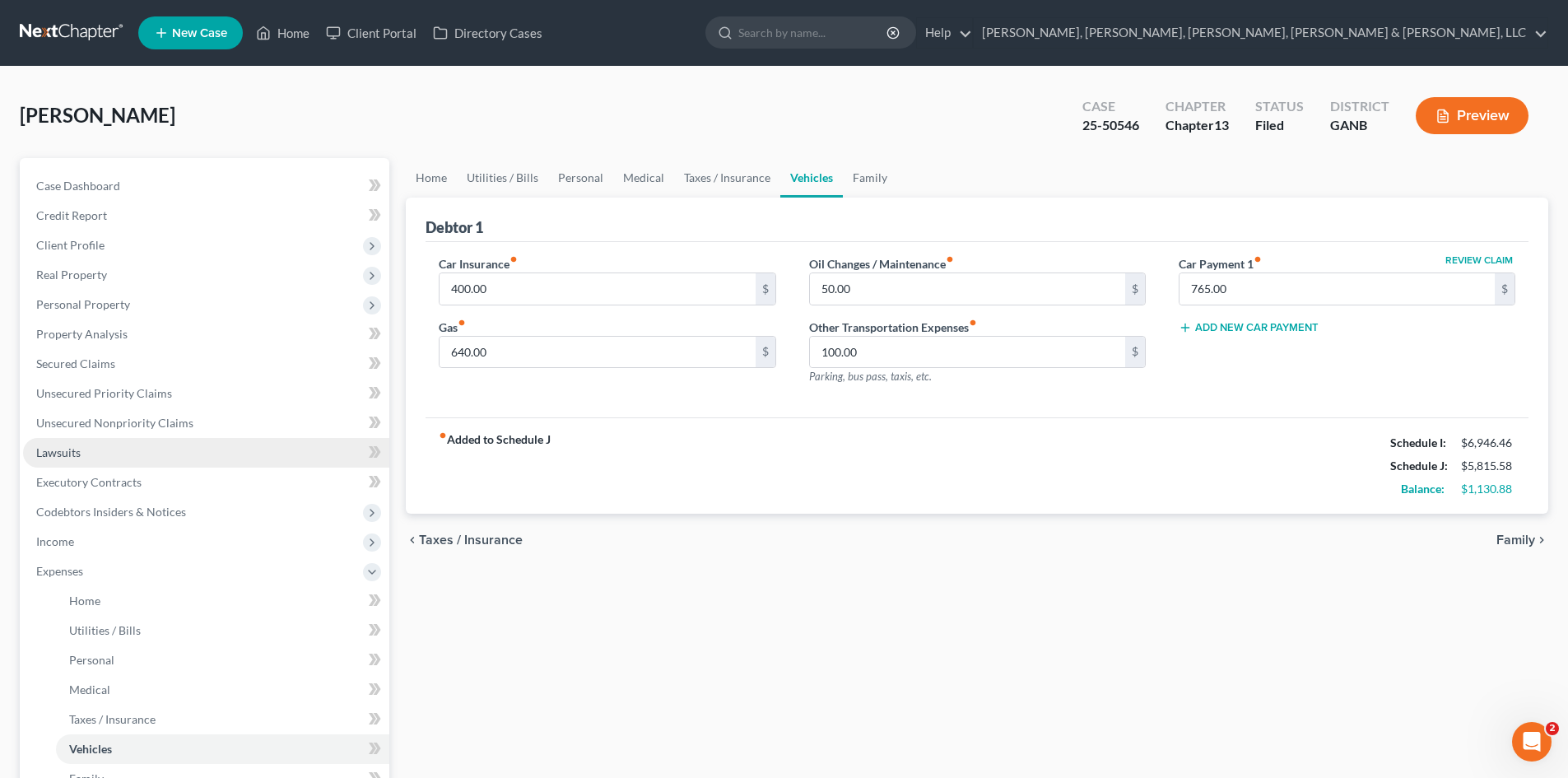
click at [81, 459] on link "Lawsuits" at bounding box center [206, 453] width 366 height 29
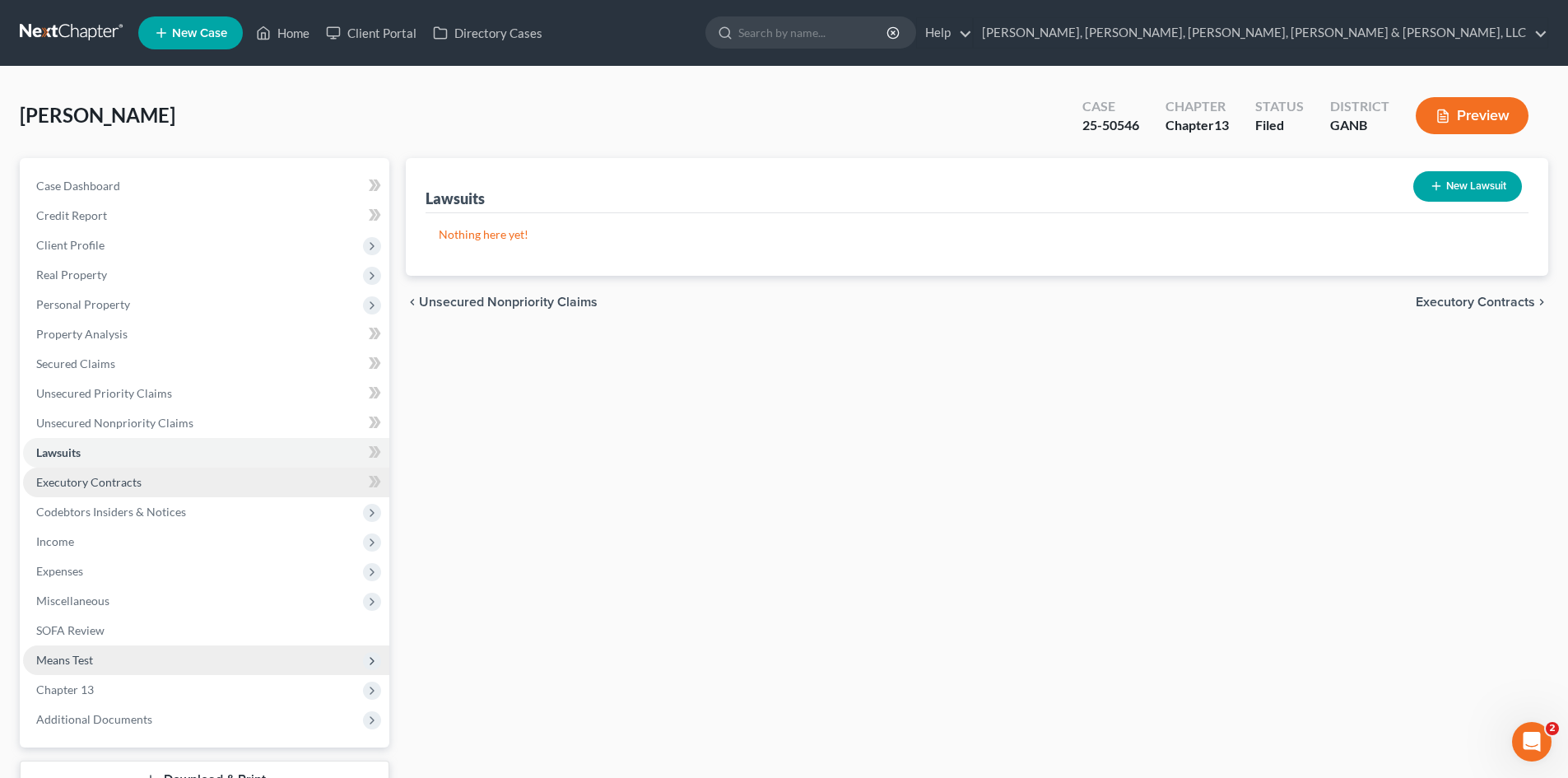
click at [90, 475] on span "Executory Contracts" at bounding box center [89, 481] width 105 height 14
